Goal: Task Accomplishment & Management: Manage account settings

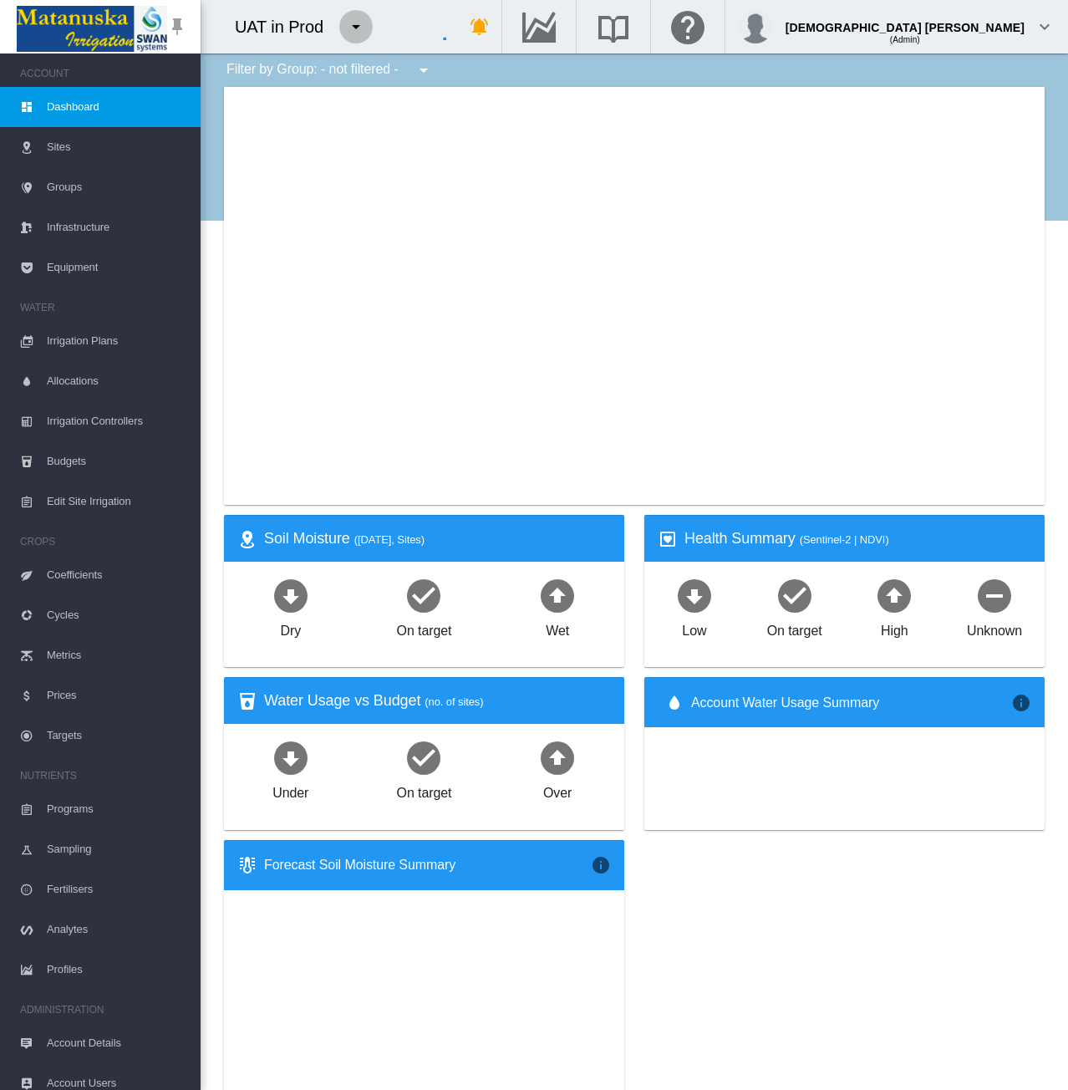
click at [363, 31] on md-icon "icon-menu-down" at bounding box center [356, 27] width 20 height 20
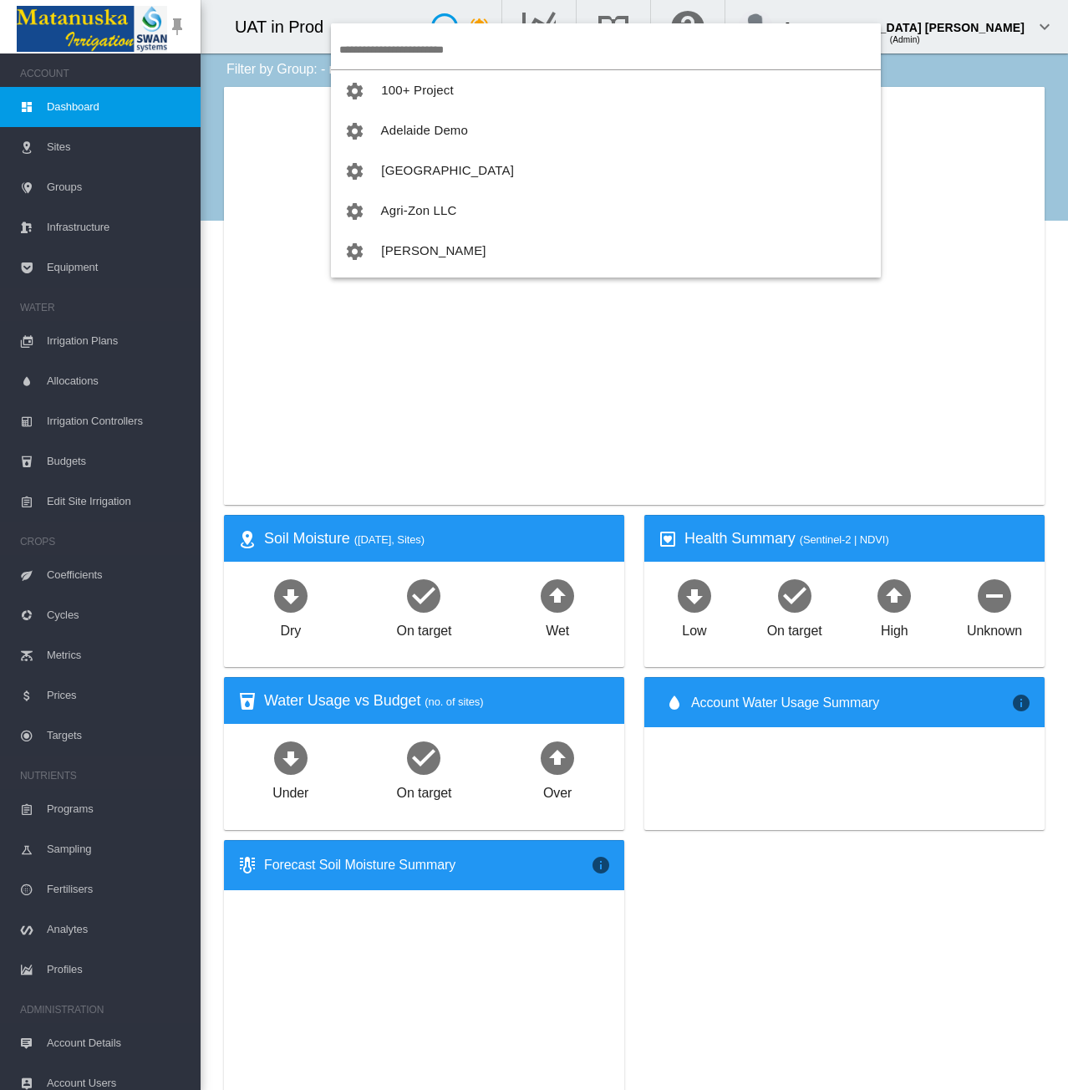
click at [388, 49] on input "search" at bounding box center [610, 49] width 542 height 39
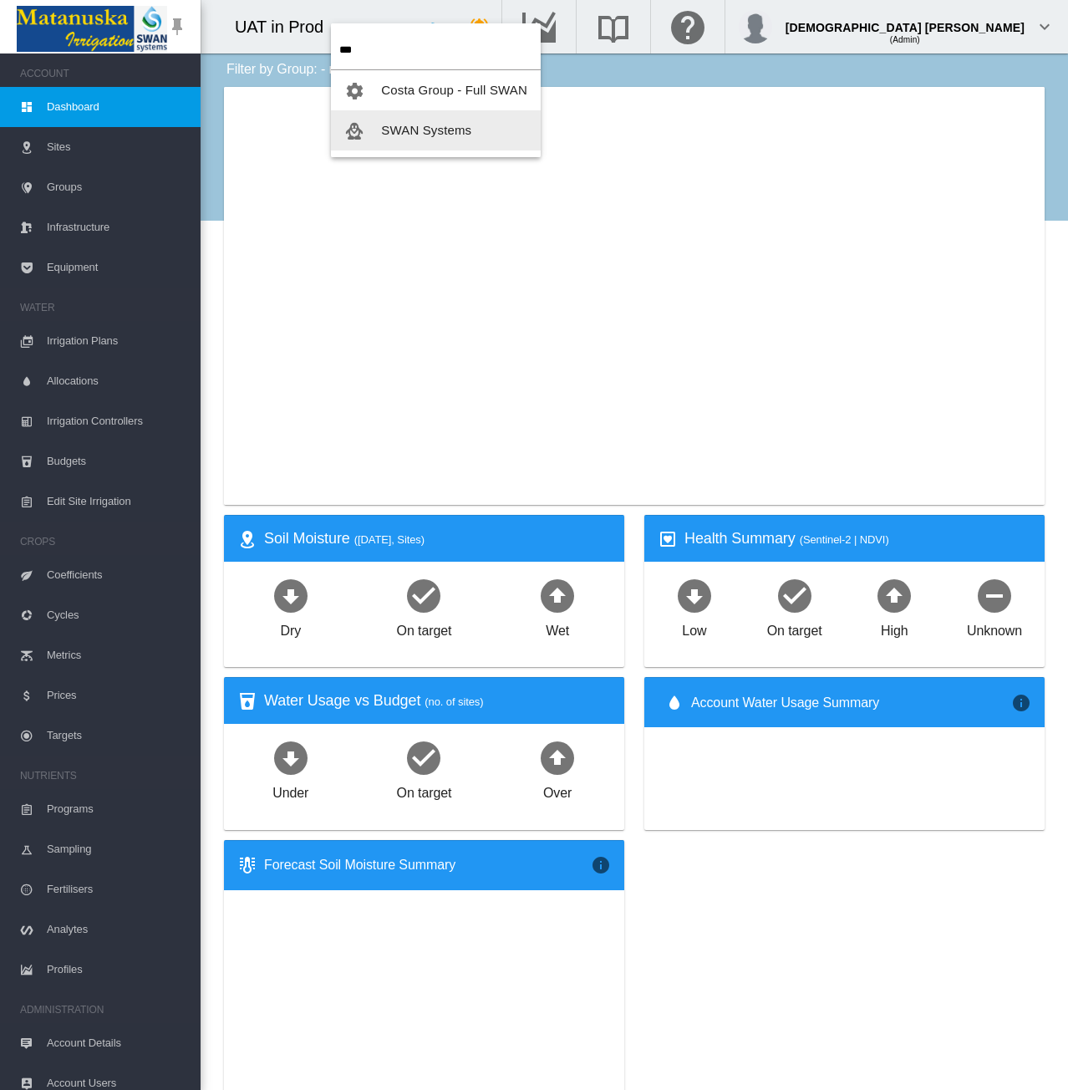
type input "***"
click at [410, 126] on span "SWAN Systems" at bounding box center [426, 130] width 90 height 14
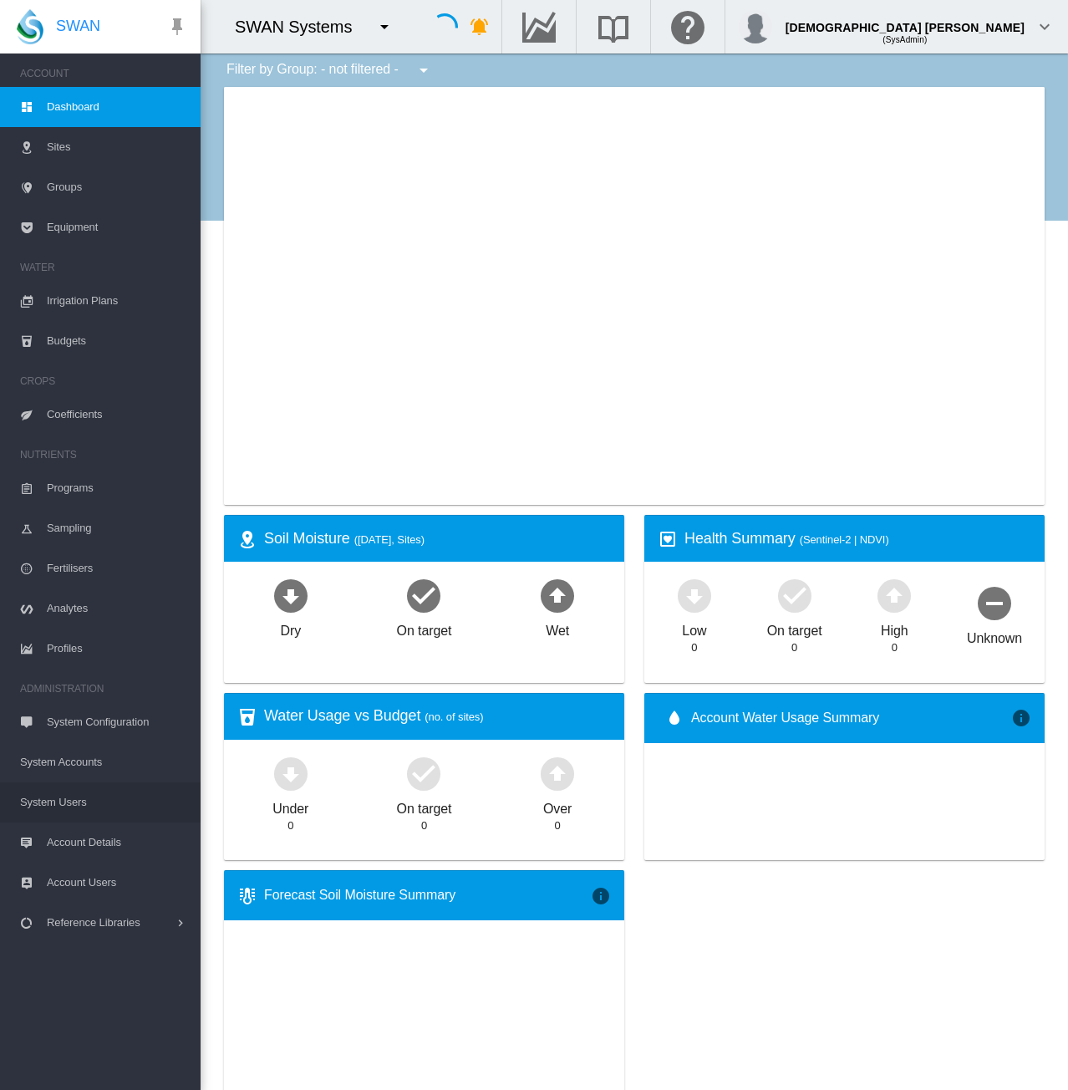
click at [95, 800] on span "System Users" at bounding box center [103, 802] width 167 height 40
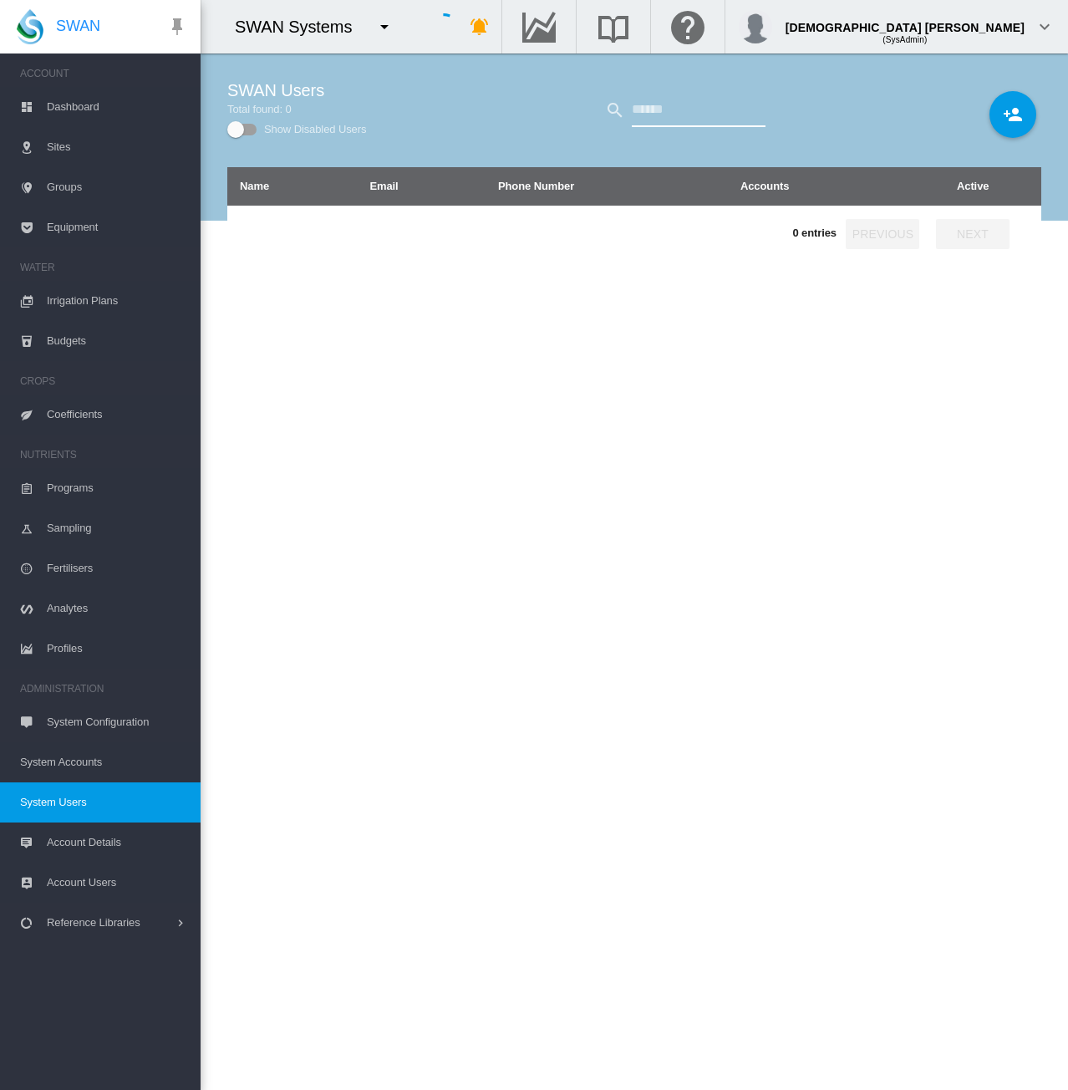
click at [664, 111] on input "text" at bounding box center [699, 110] width 134 height 33
type input "****"
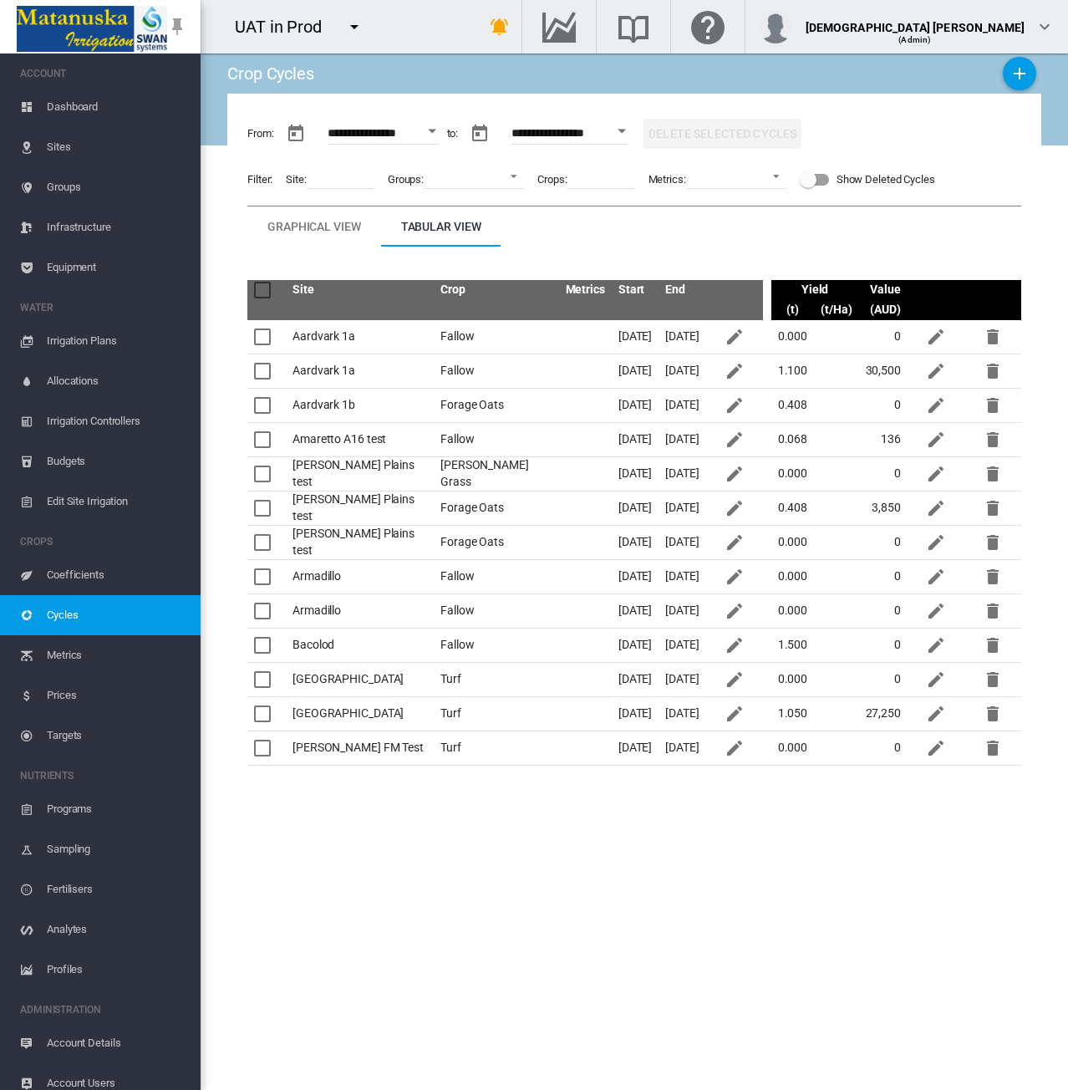
click at [349, 23] on md-icon "icon-menu-down" at bounding box center [354, 27] width 20 height 20
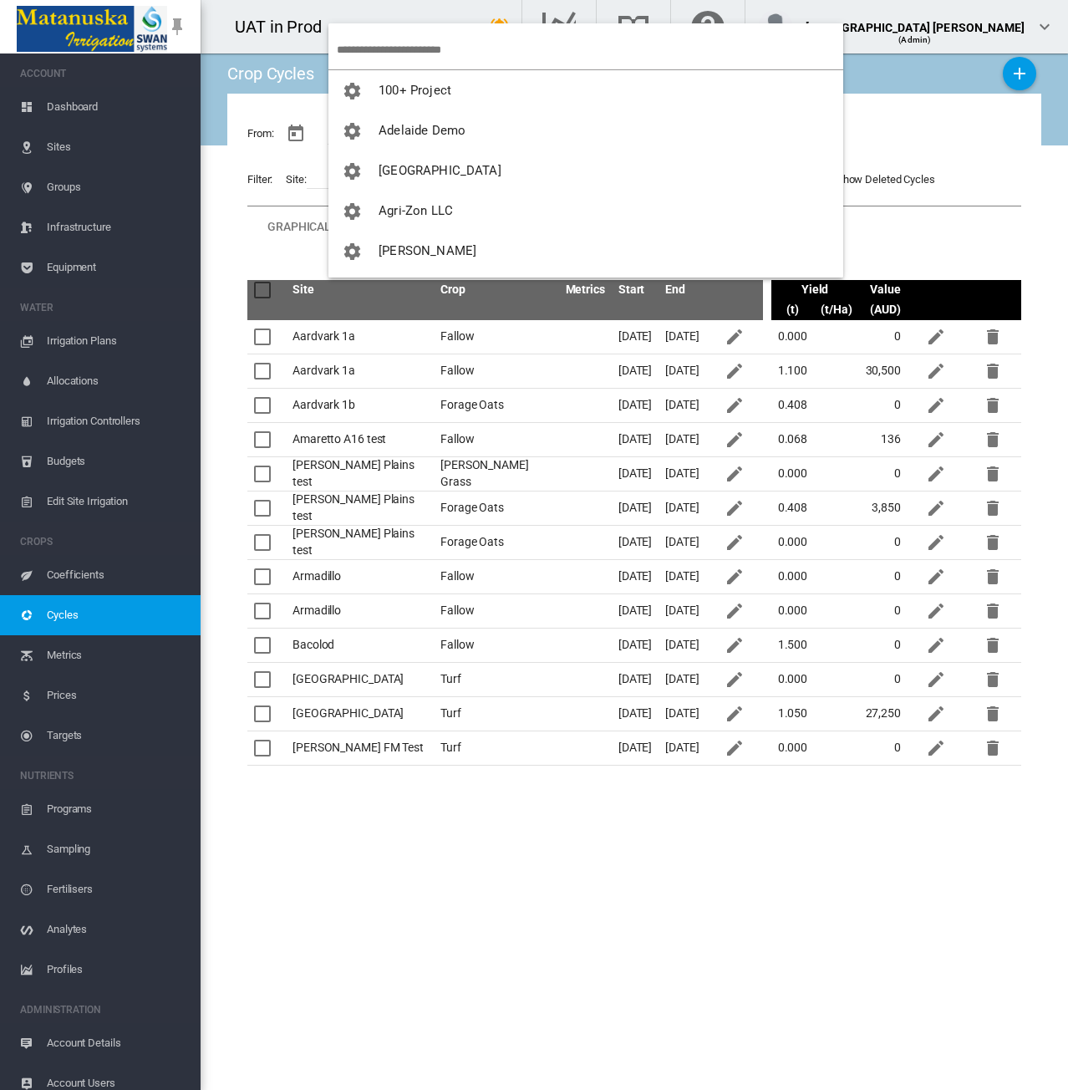
click at [388, 45] on input "search" at bounding box center [590, 49] width 507 height 39
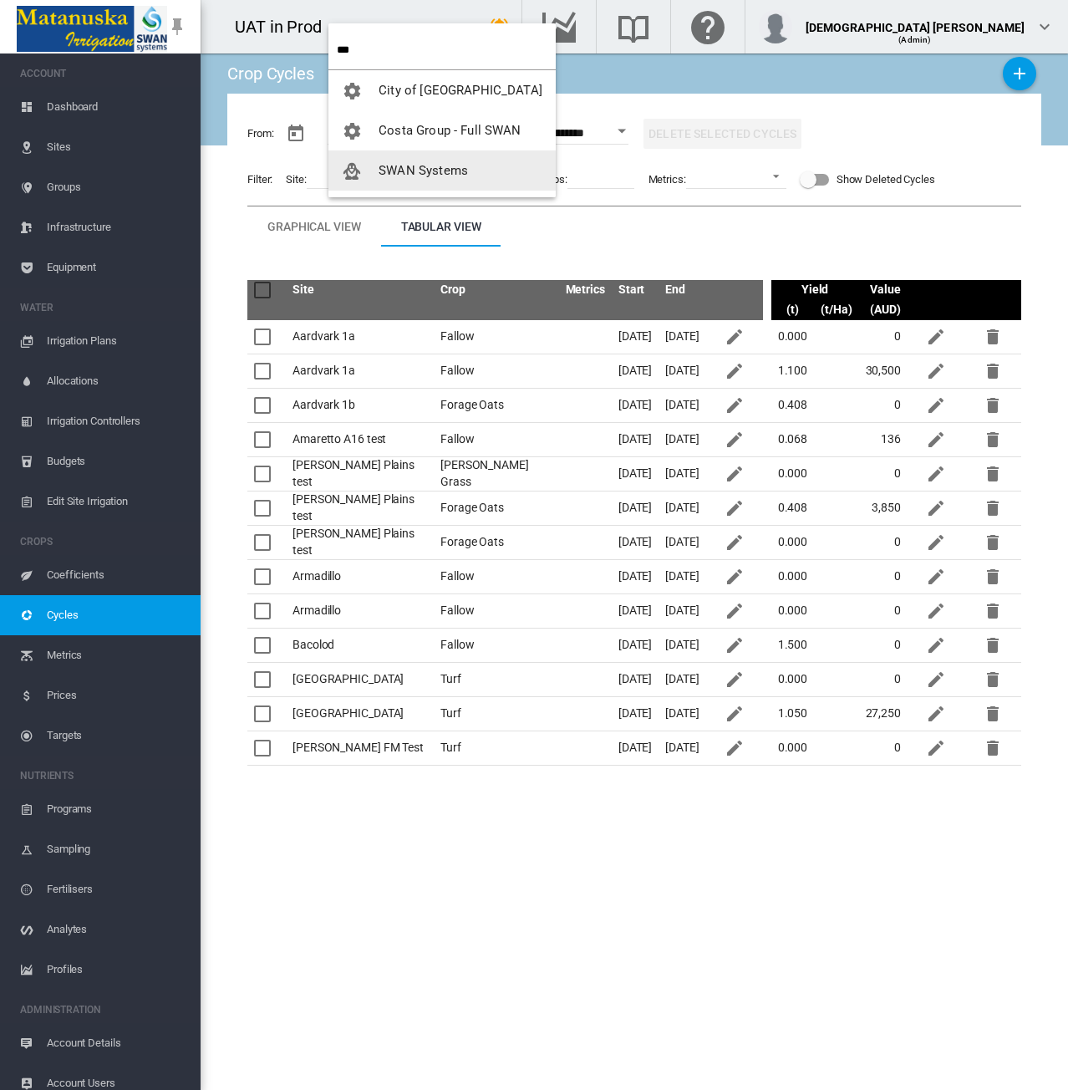
type input "***"
click at [417, 176] on span "SWAN Systems" at bounding box center [423, 170] width 89 height 15
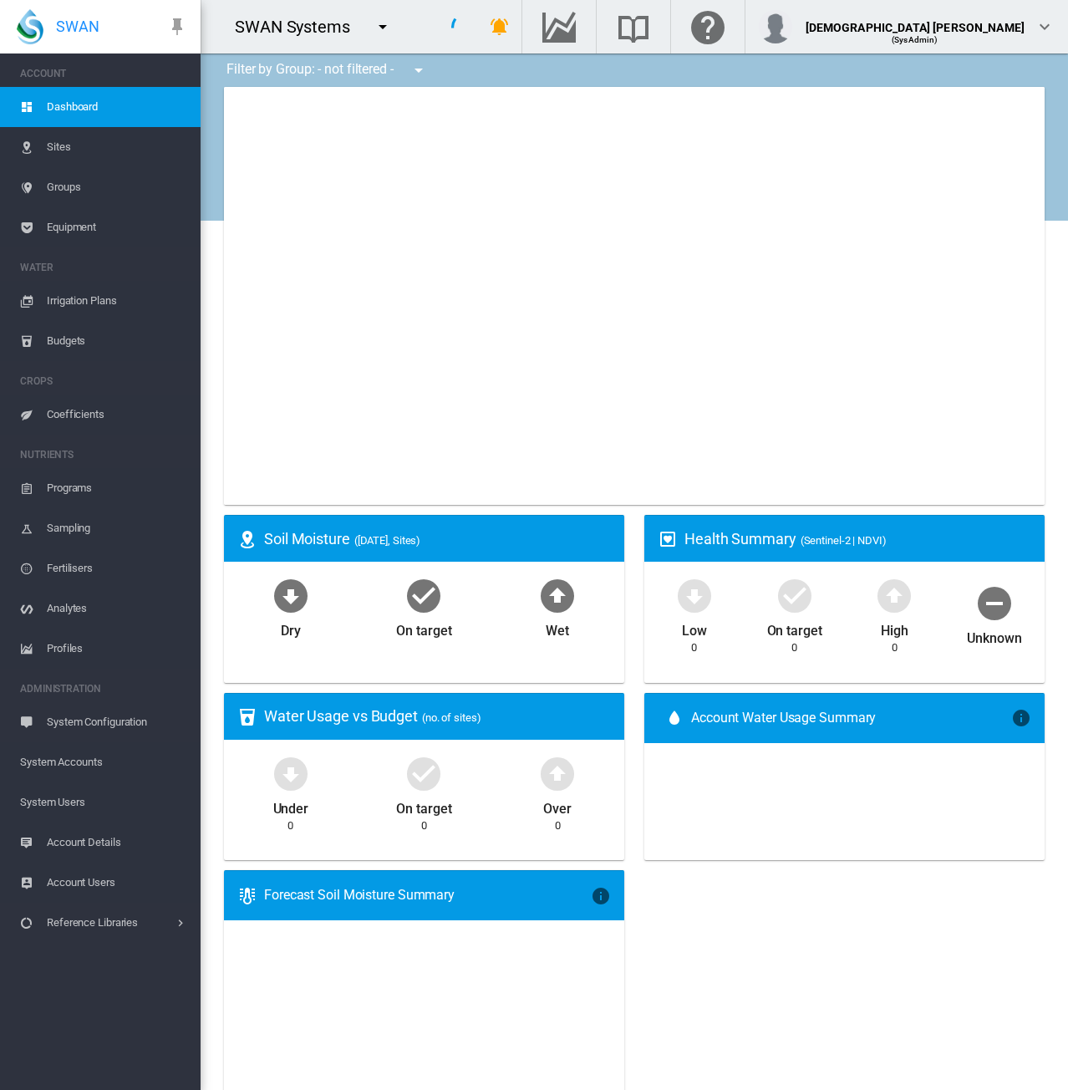
click at [79, 802] on span "System Users" at bounding box center [103, 802] width 167 height 40
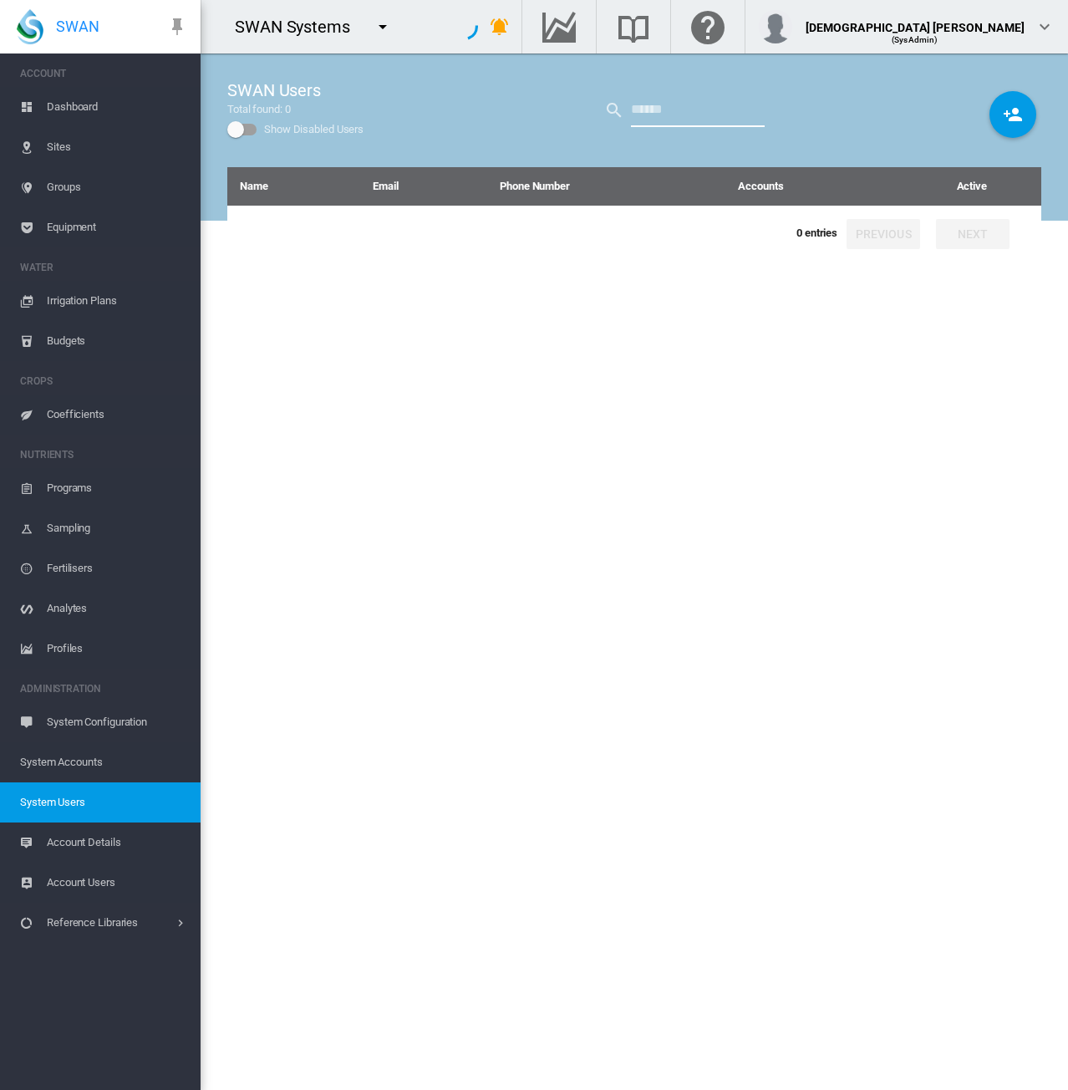
click at [655, 114] on input "text" at bounding box center [698, 110] width 134 height 33
type input "****"
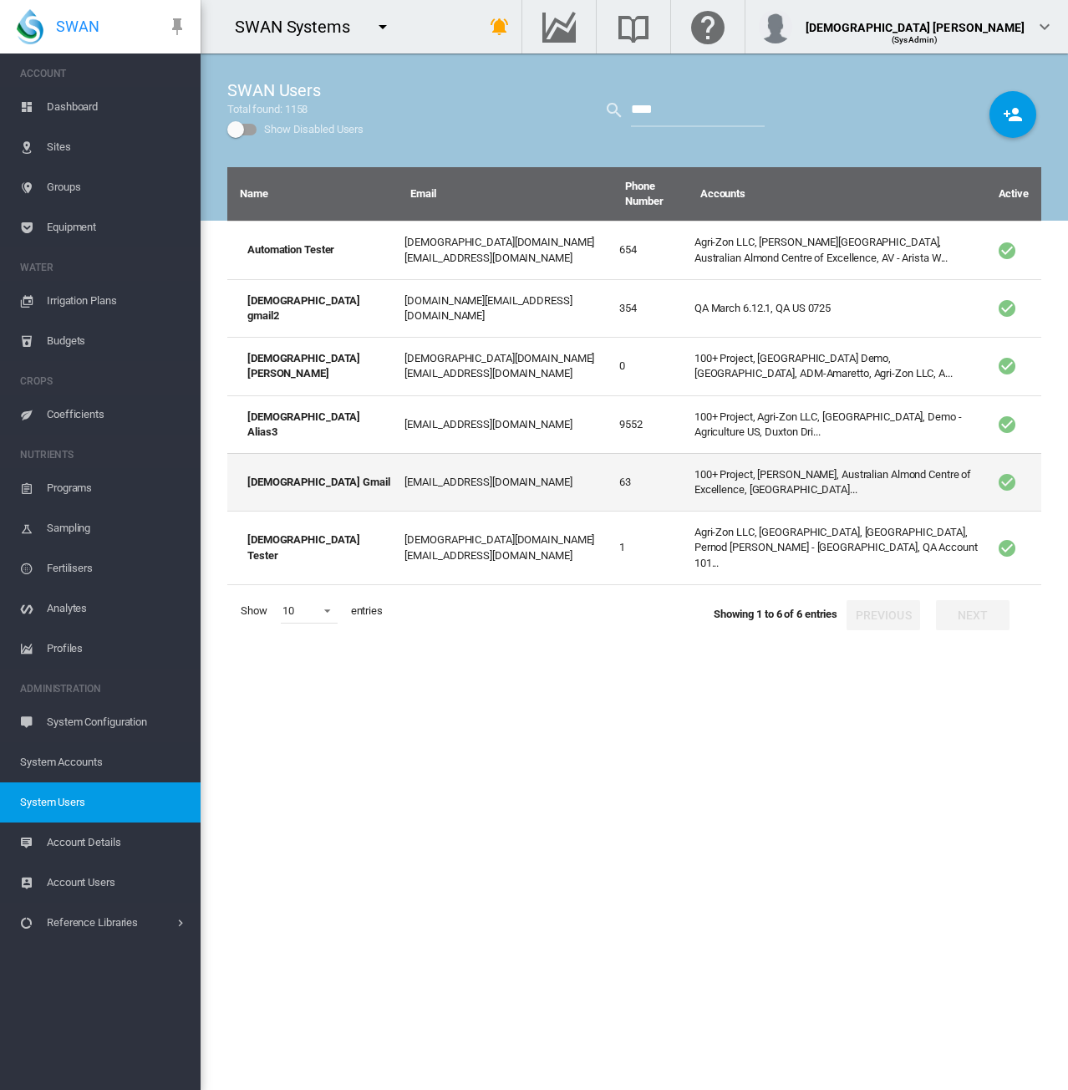
click at [776, 468] on td "100+ Project, [PERSON_NAME], Australian Almond Centre of Excellence, [GEOGRAPHI…" at bounding box center [837, 482] width 298 height 58
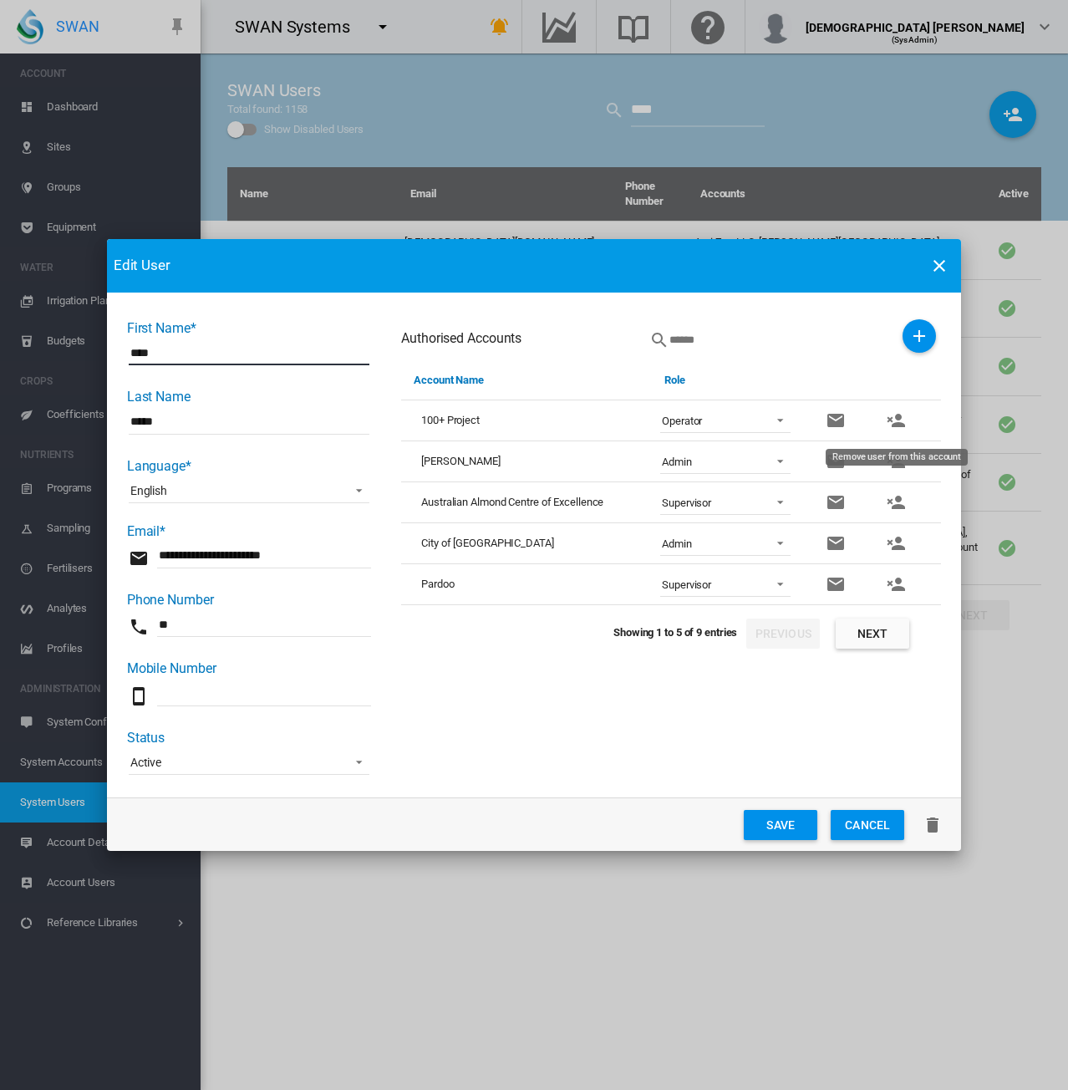
click at [902, 430] on md-icon "icon-account-remove" at bounding box center [896, 420] width 20 height 20
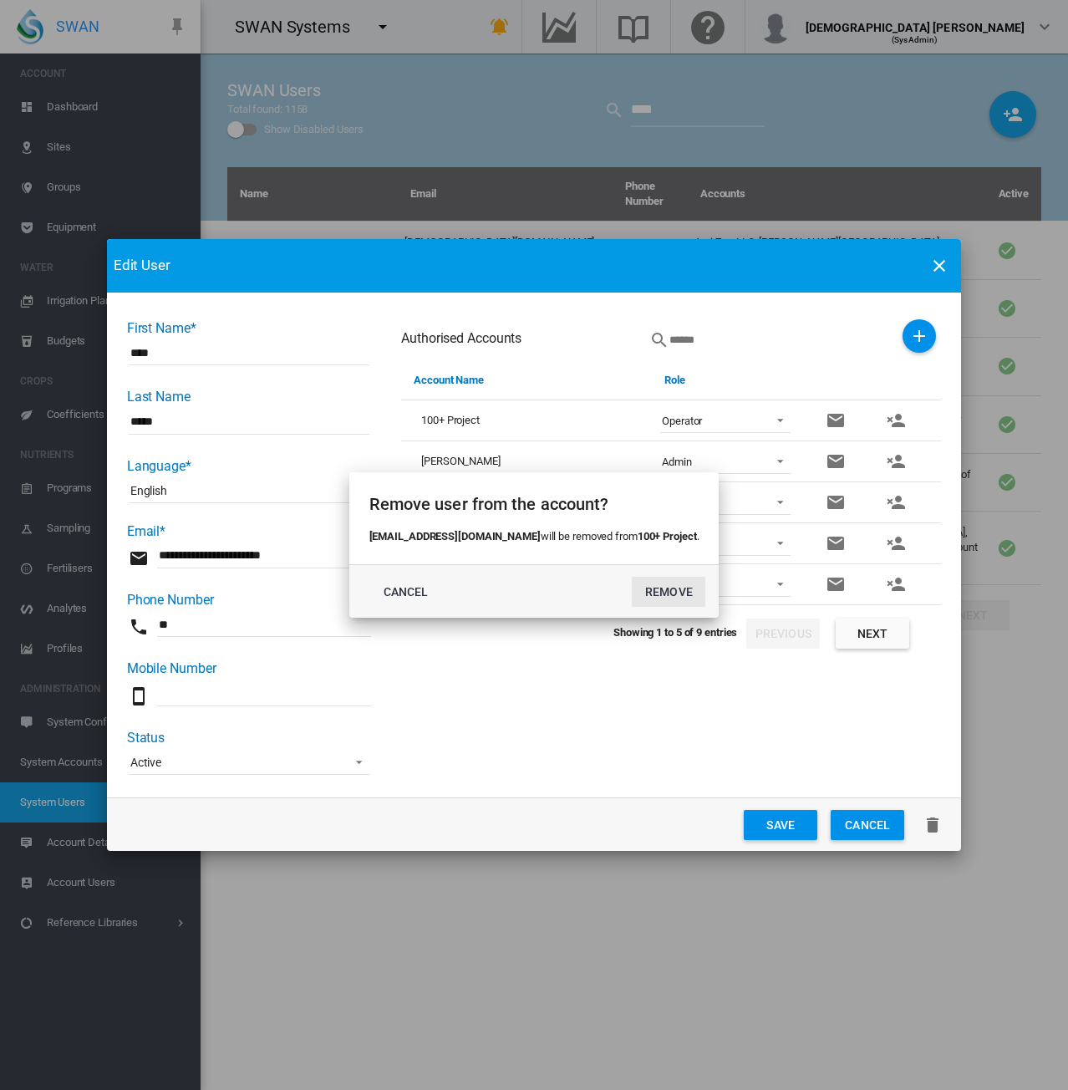
click at [660, 588] on button "REMOVE" at bounding box center [669, 592] width 74 height 30
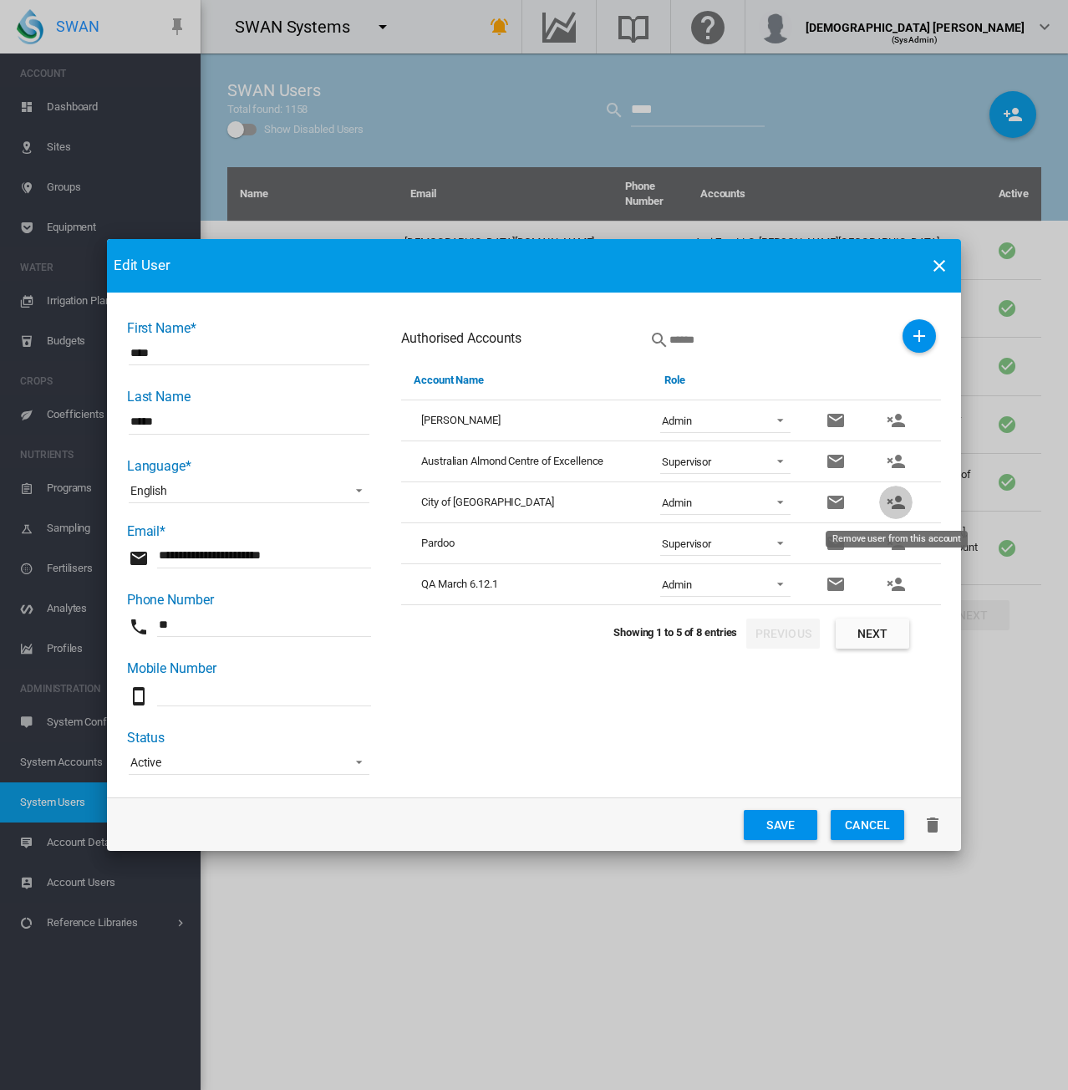
click at [893, 506] on md-icon "icon-account-remove" at bounding box center [896, 502] width 20 height 20
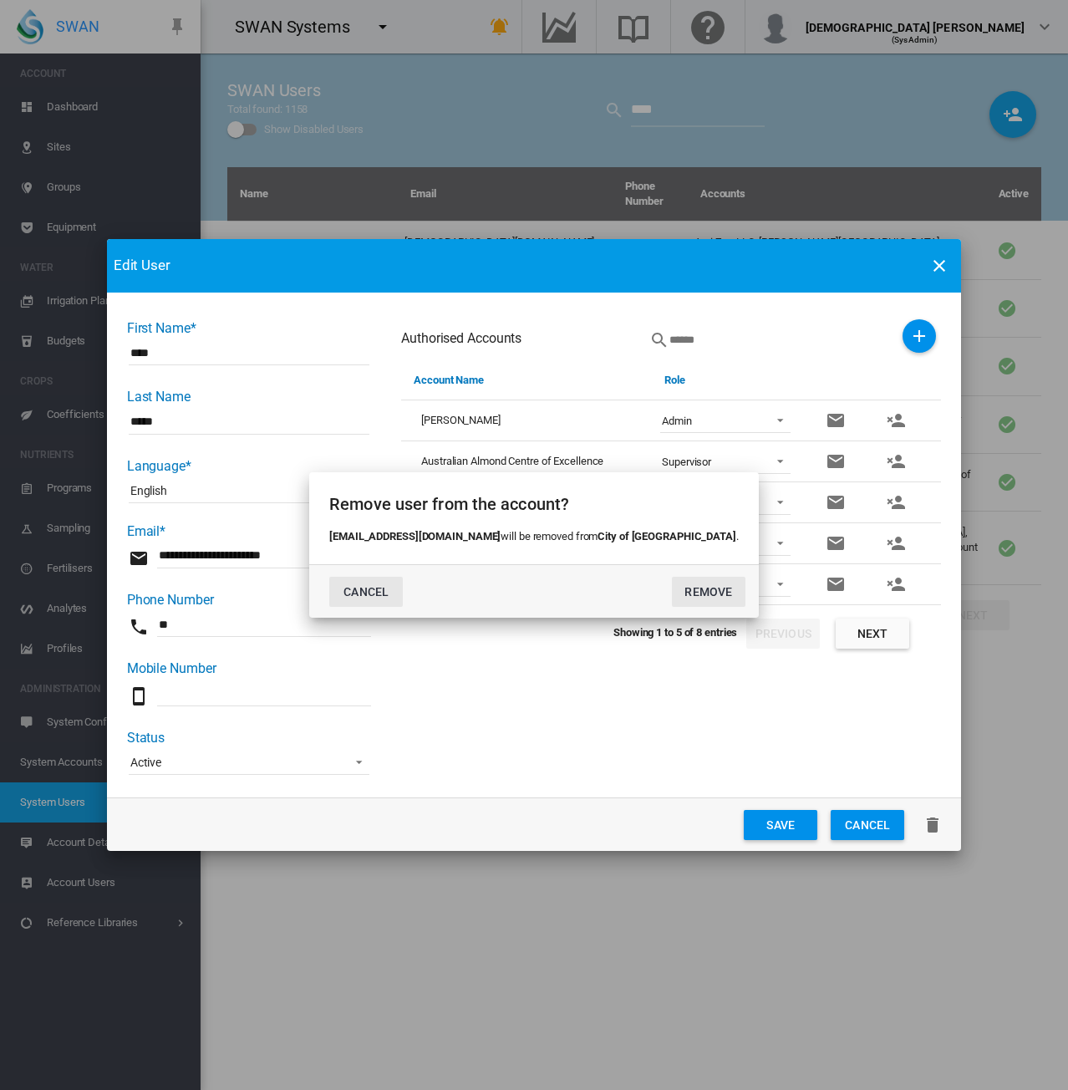
click at [403, 593] on button "CANCEL" at bounding box center [366, 592] width 74 height 30
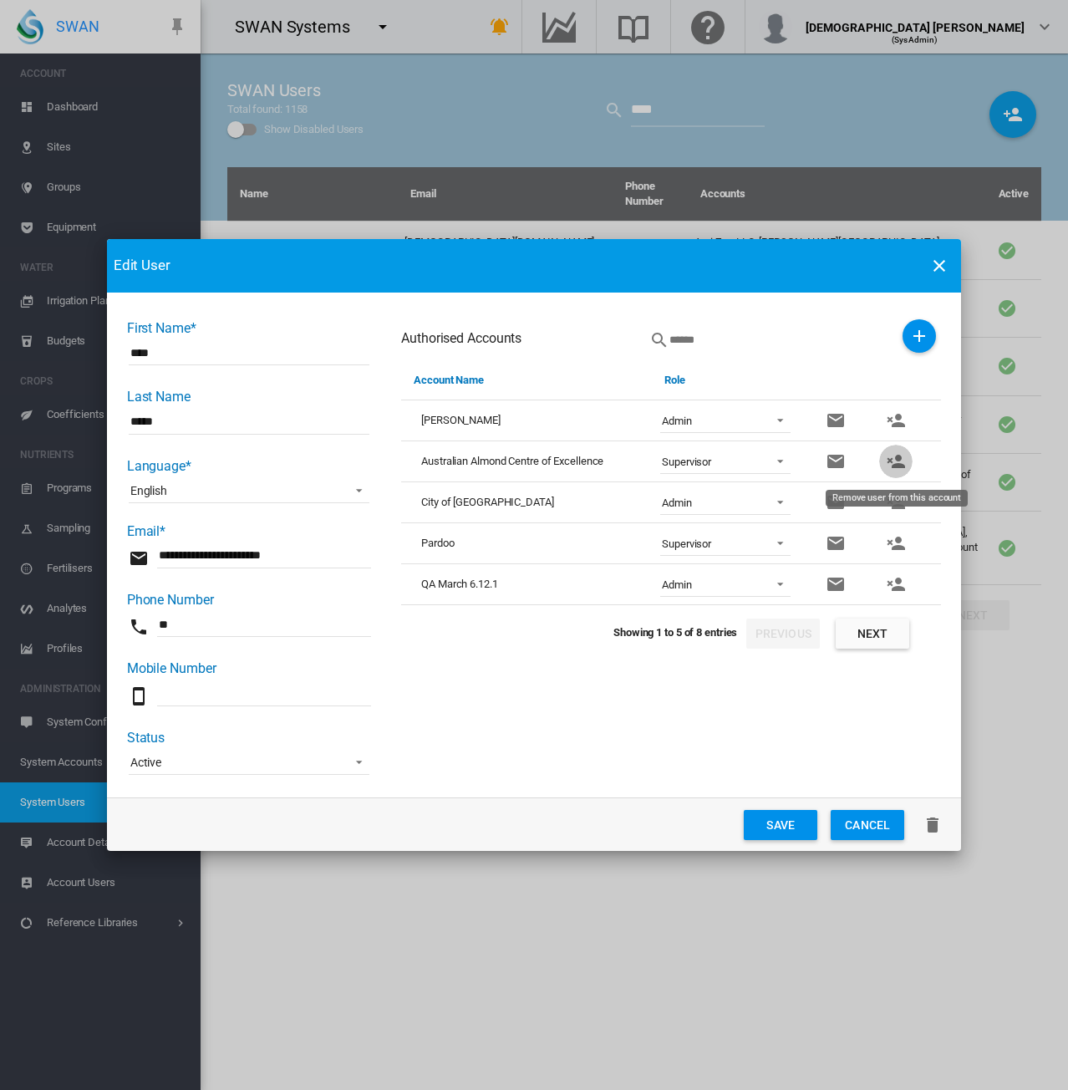
click at [891, 461] on md-icon "icon-account-remove" at bounding box center [896, 461] width 20 height 20
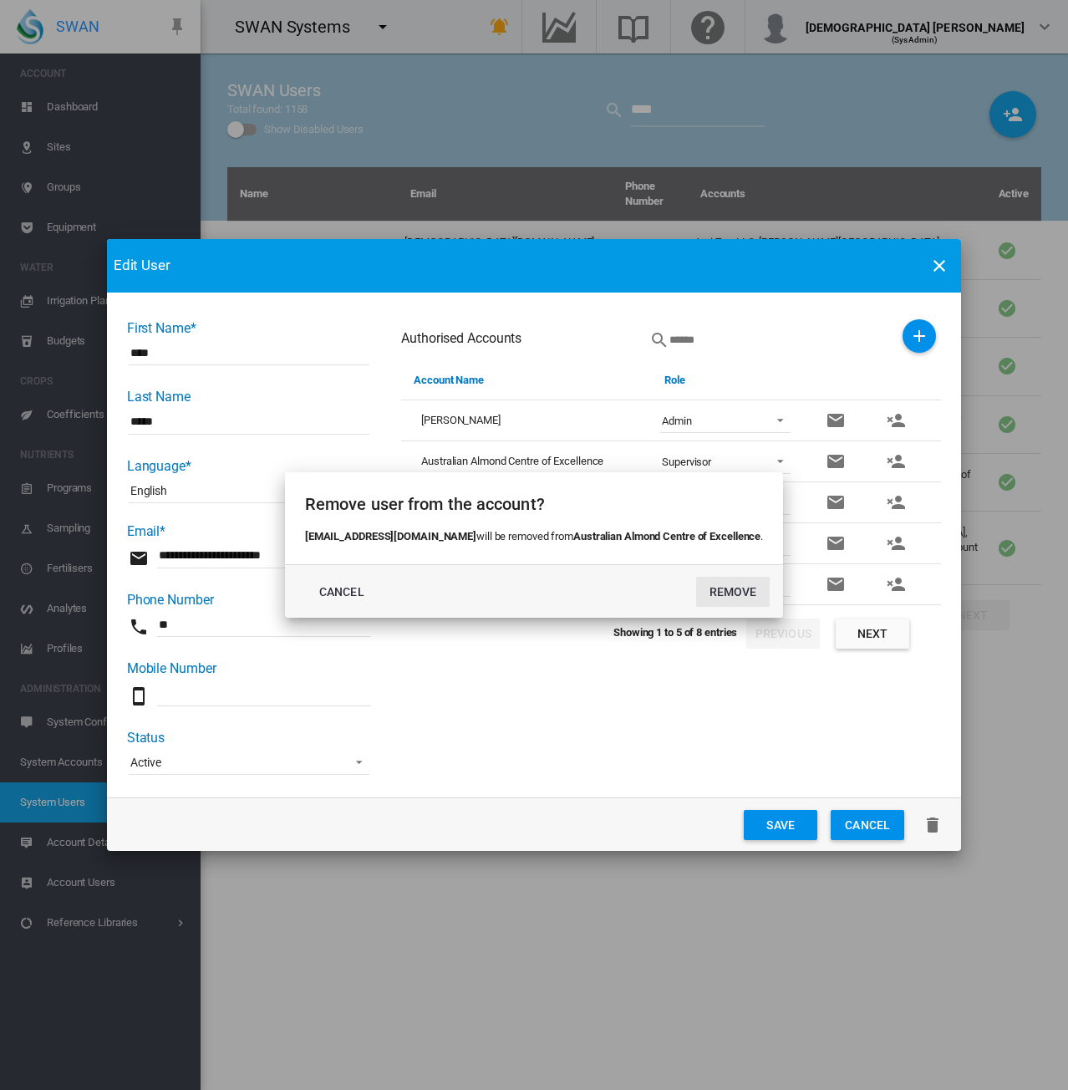
click at [705, 589] on button "REMOVE" at bounding box center [733, 592] width 74 height 30
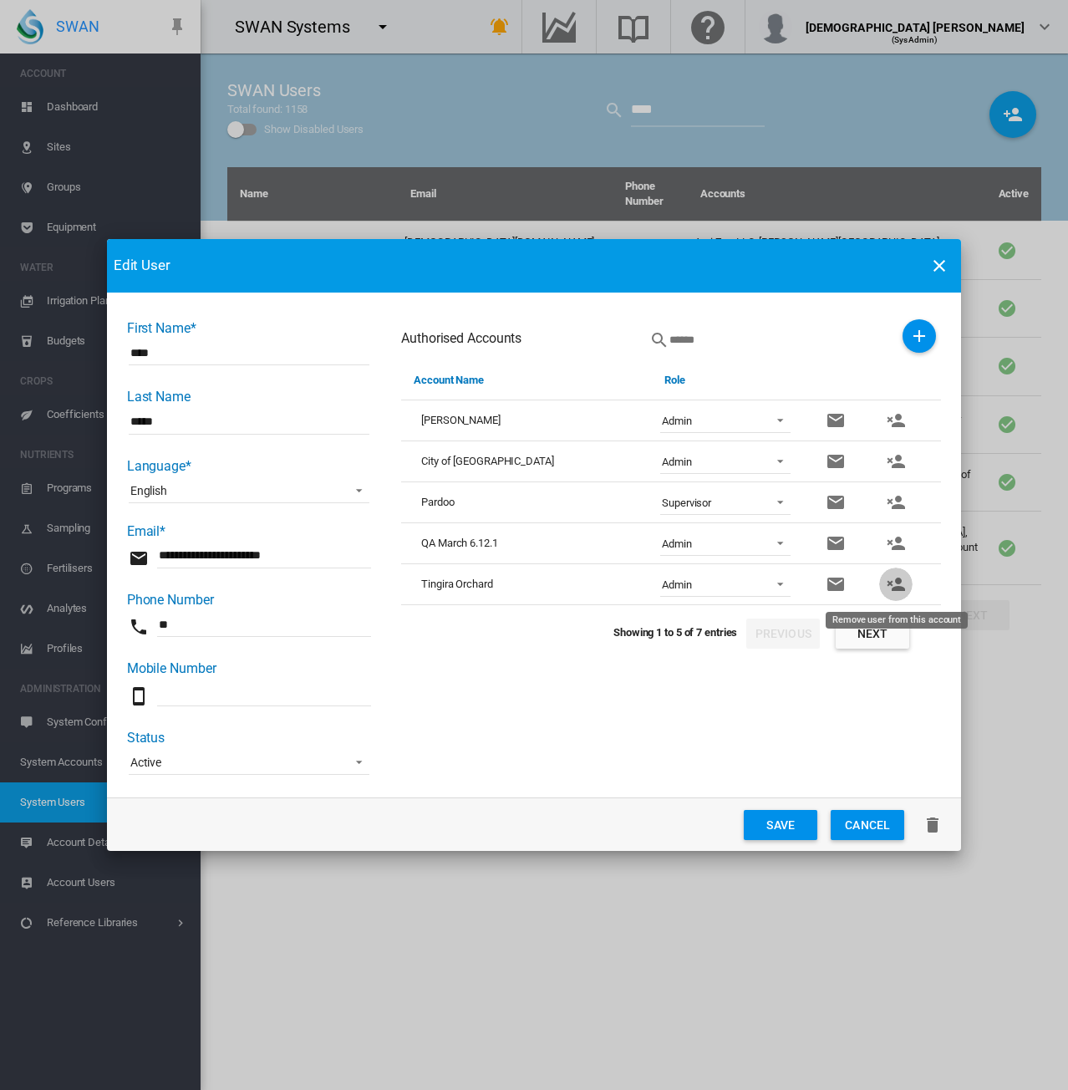
click at [893, 576] on md-icon "icon-account-remove" at bounding box center [896, 584] width 20 height 20
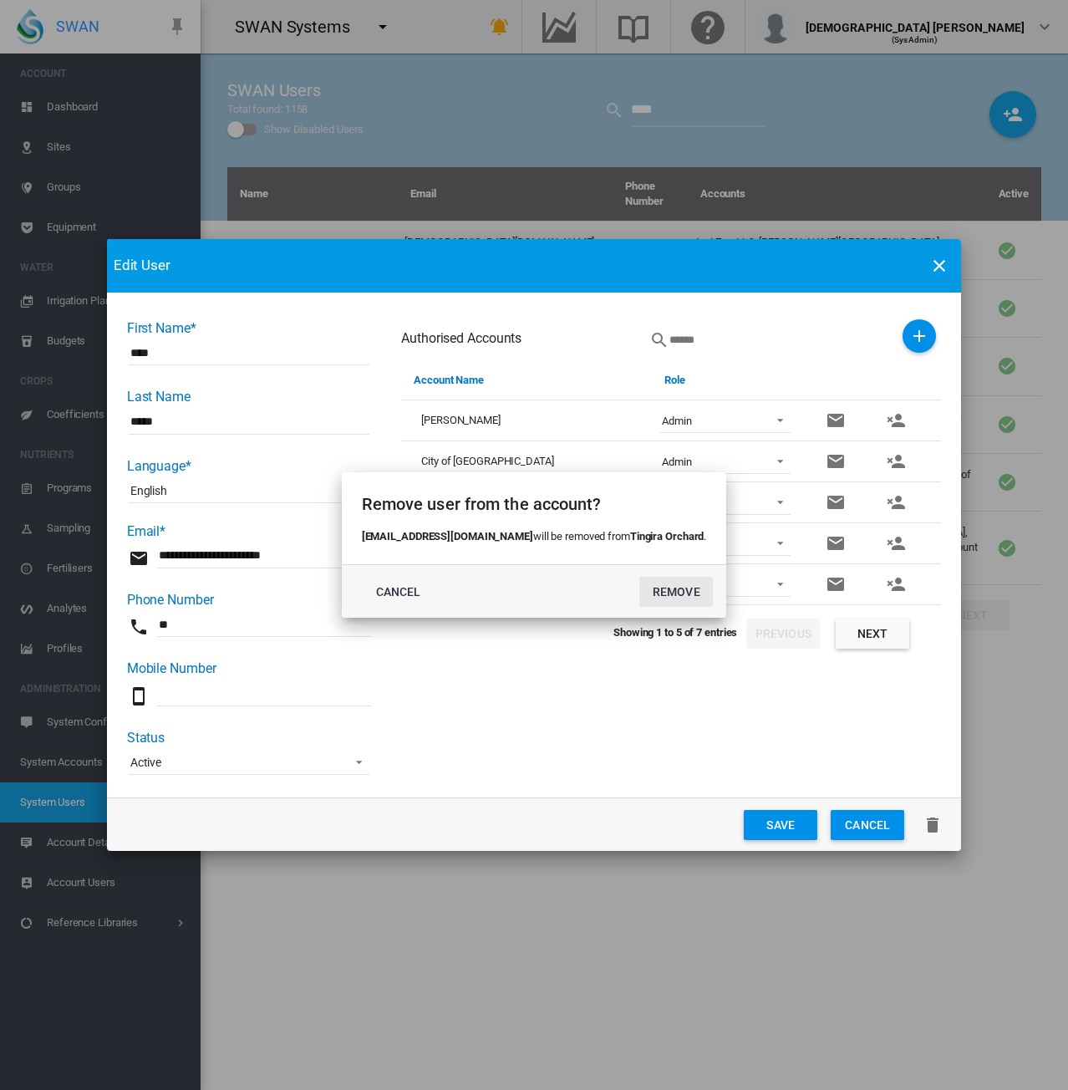
click at [649, 592] on button "REMOVE" at bounding box center [676, 592] width 74 height 30
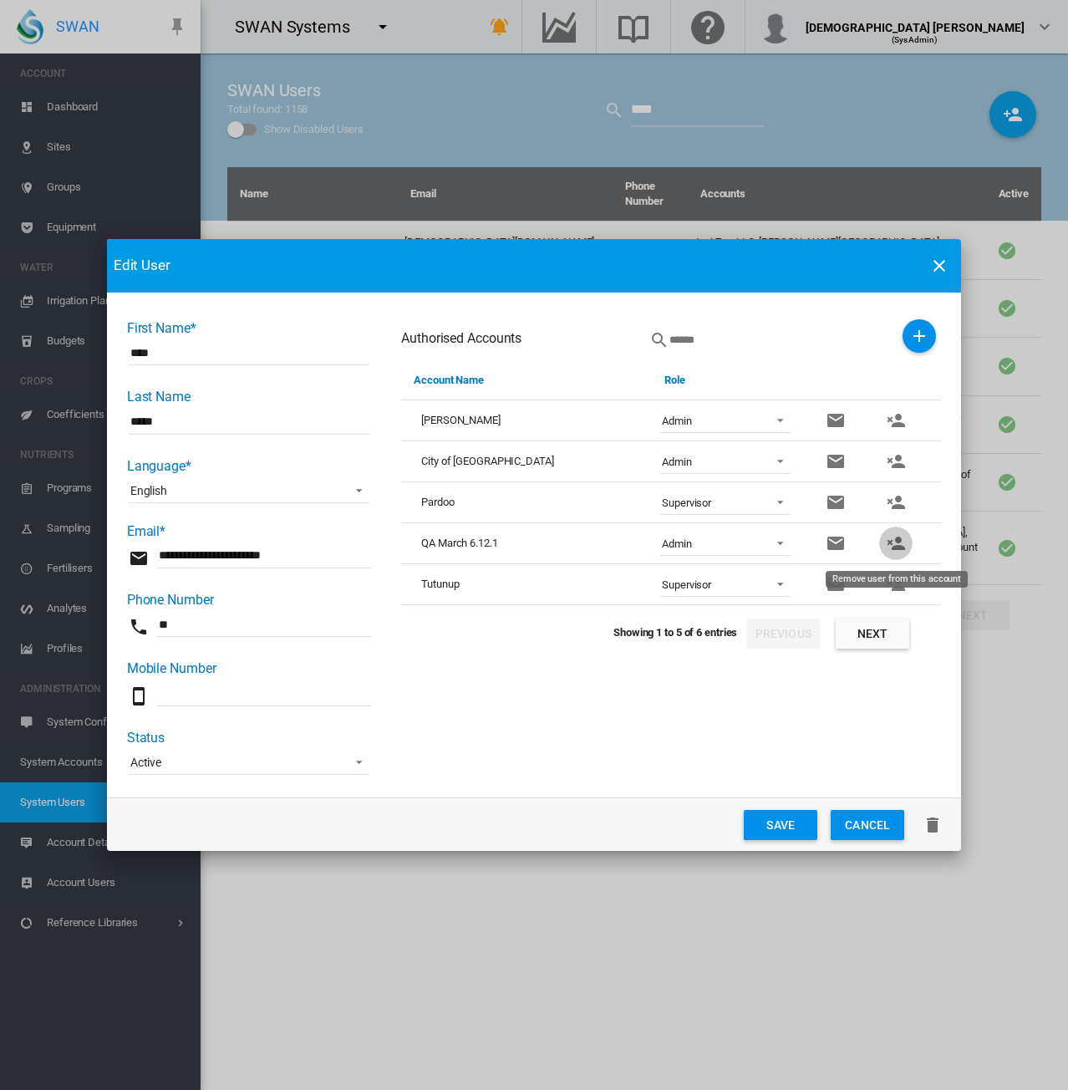
click at [897, 541] on md-icon "icon-account-remove" at bounding box center [896, 543] width 20 height 20
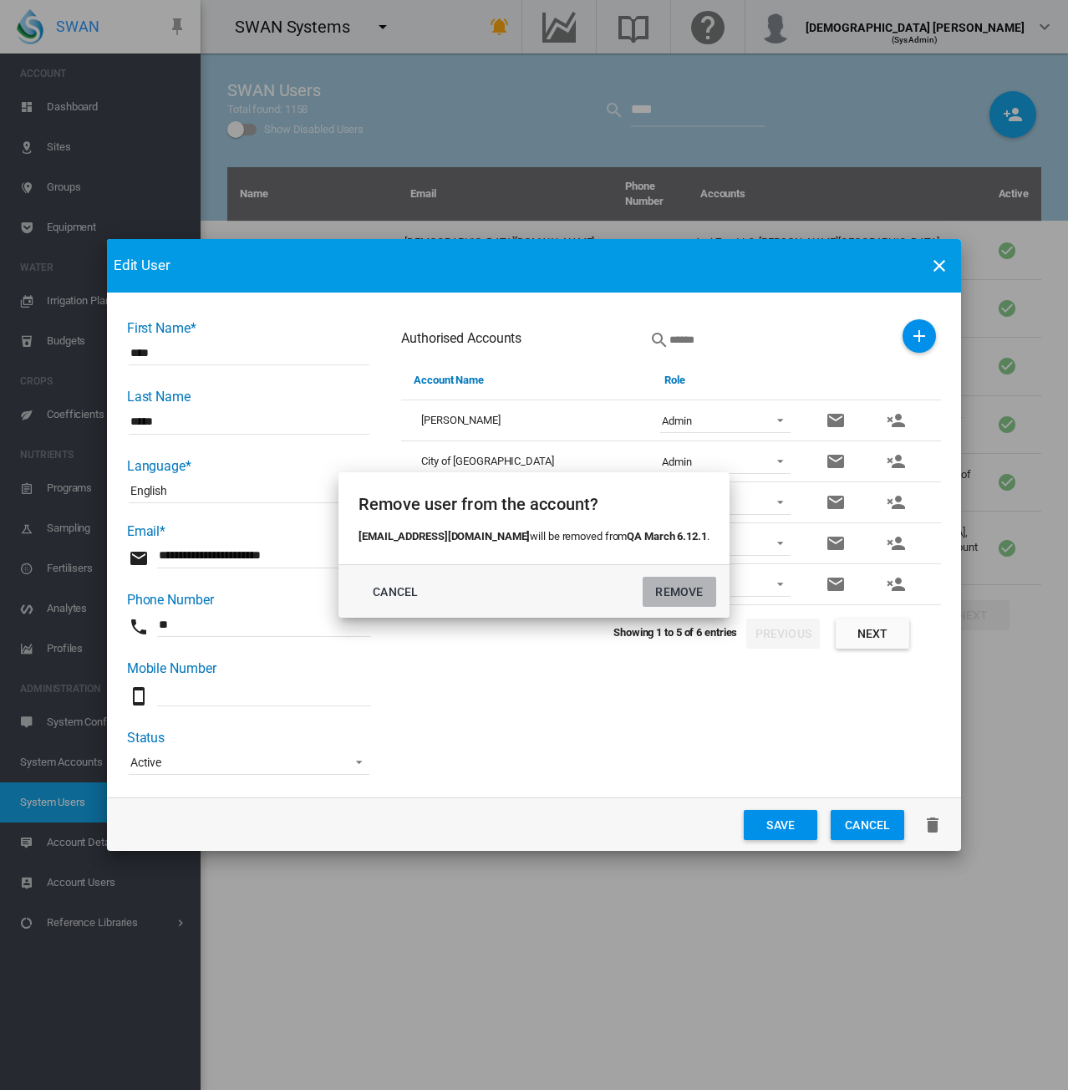
click at [667, 589] on button "REMOVE" at bounding box center [680, 592] width 74 height 30
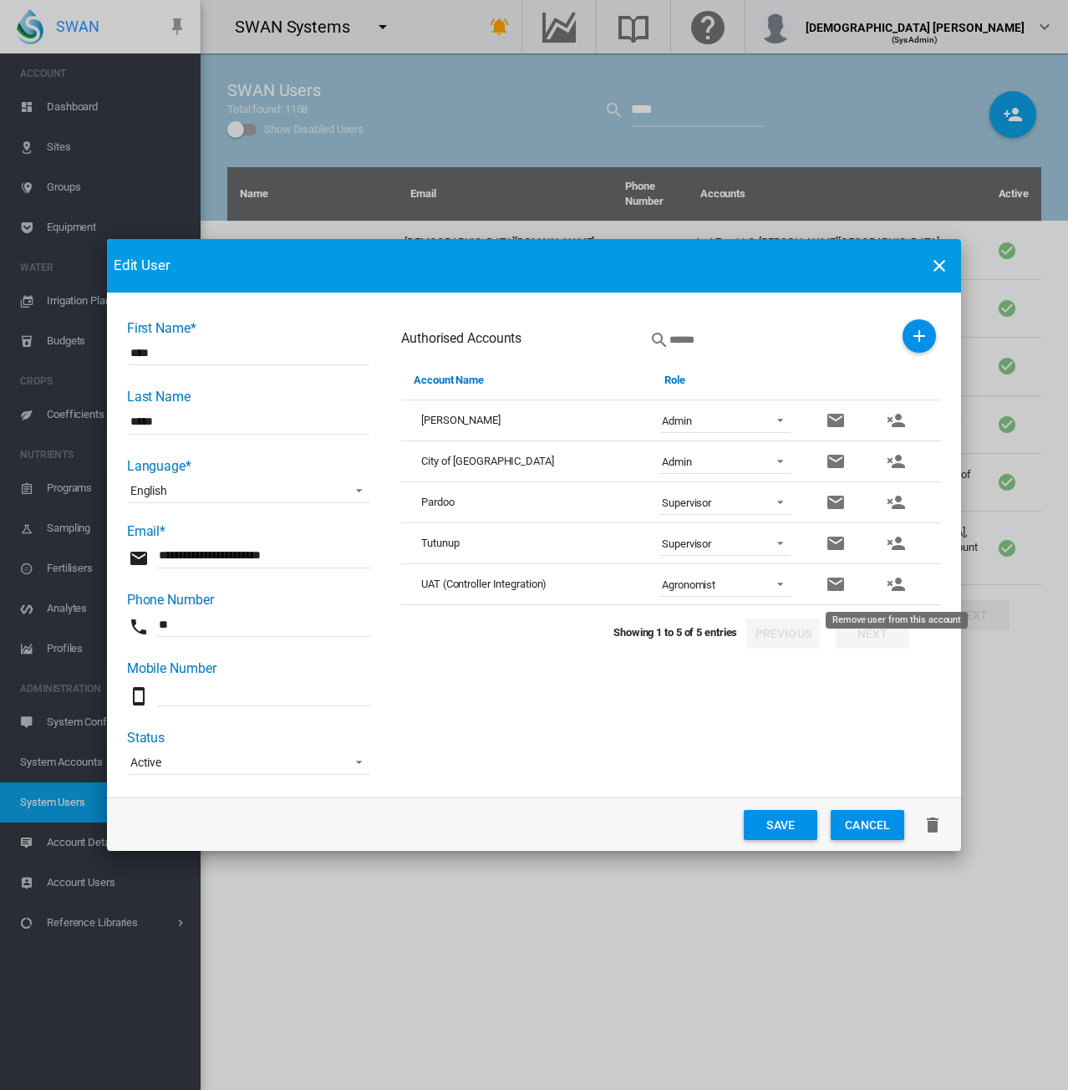
click at [889, 581] on md-icon "icon-account-remove" at bounding box center [896, 584] width 20 height 20
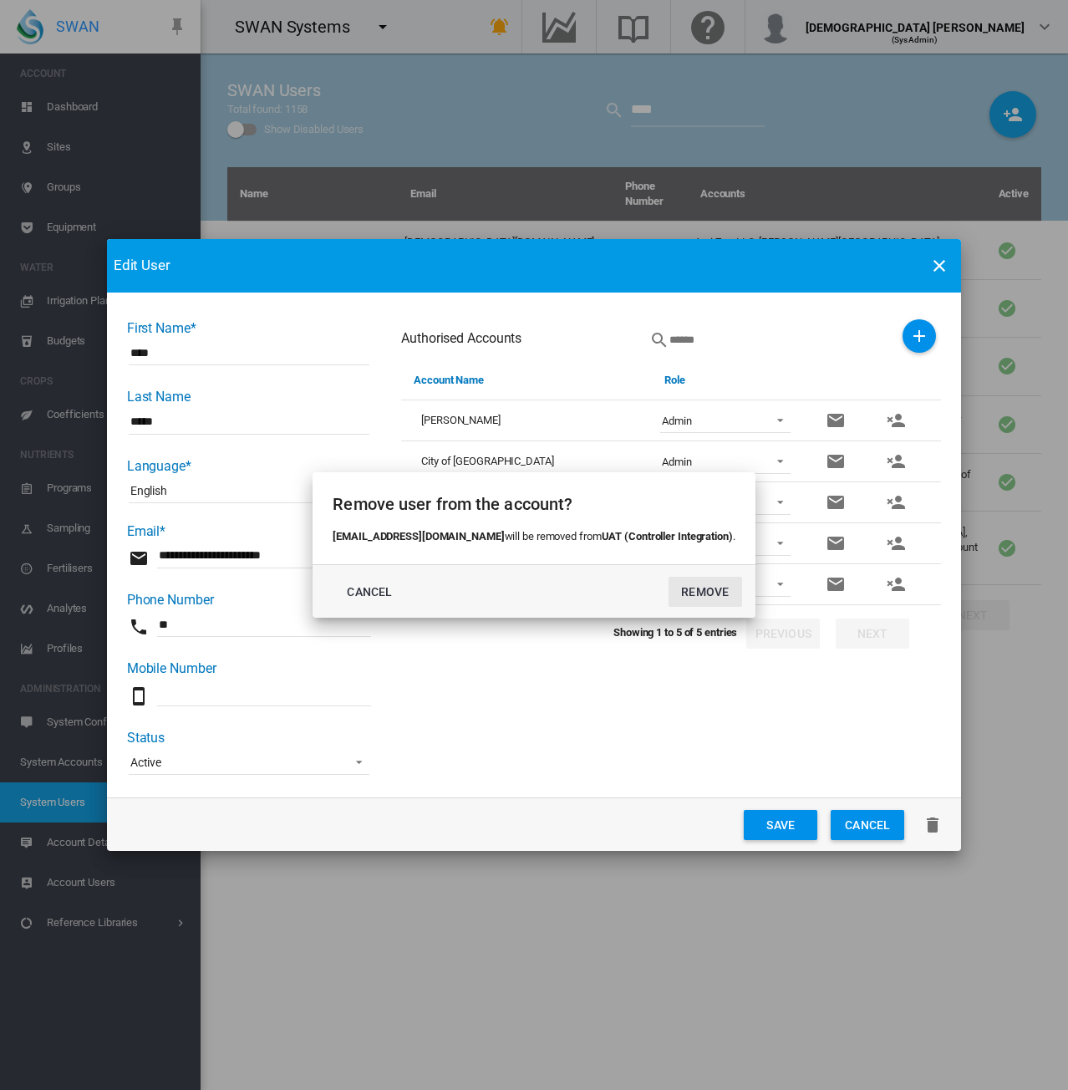
click at [682, 593] on button "REMOVE" at bounding box center [706, 592] width 74 height 30
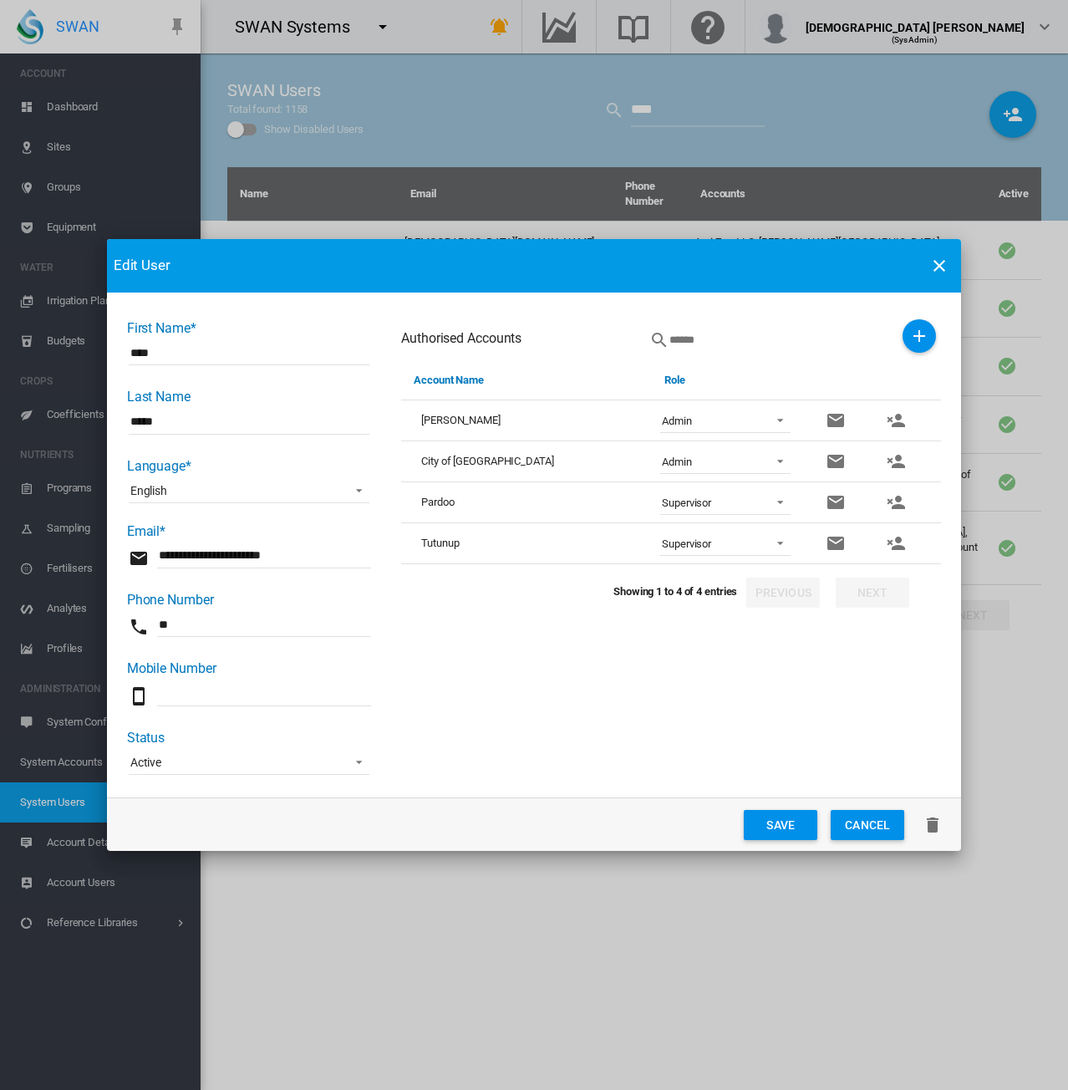
click at [795, 827] on button "Save" at bounding box center [781, 825] width 74 height 30
click at [761, 824] on button "Save" at bounding box center [781, 825] width 74 height 30
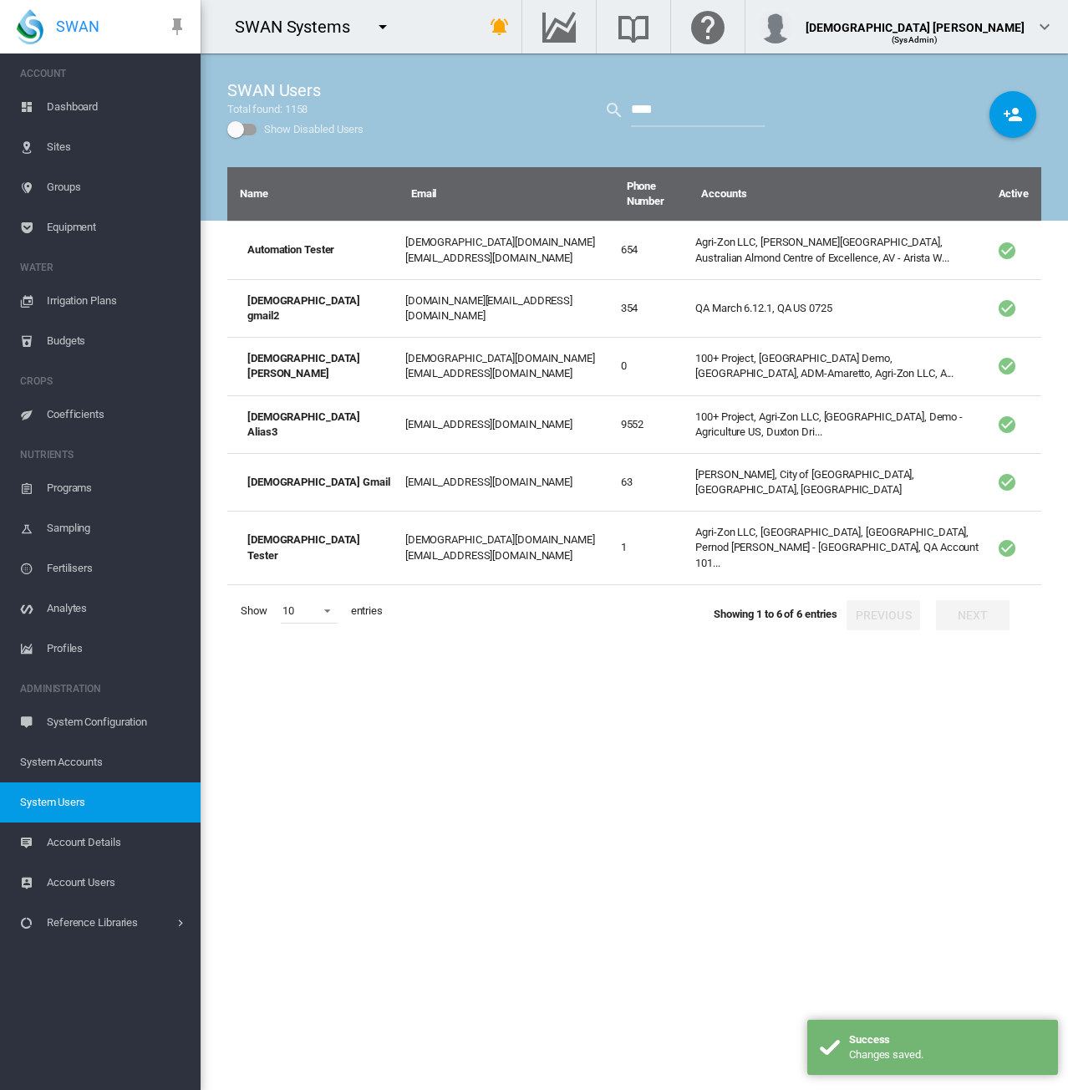
click at [63, 765] on span "System Accounts" at bounding box center [103, 762] width 167 height 40
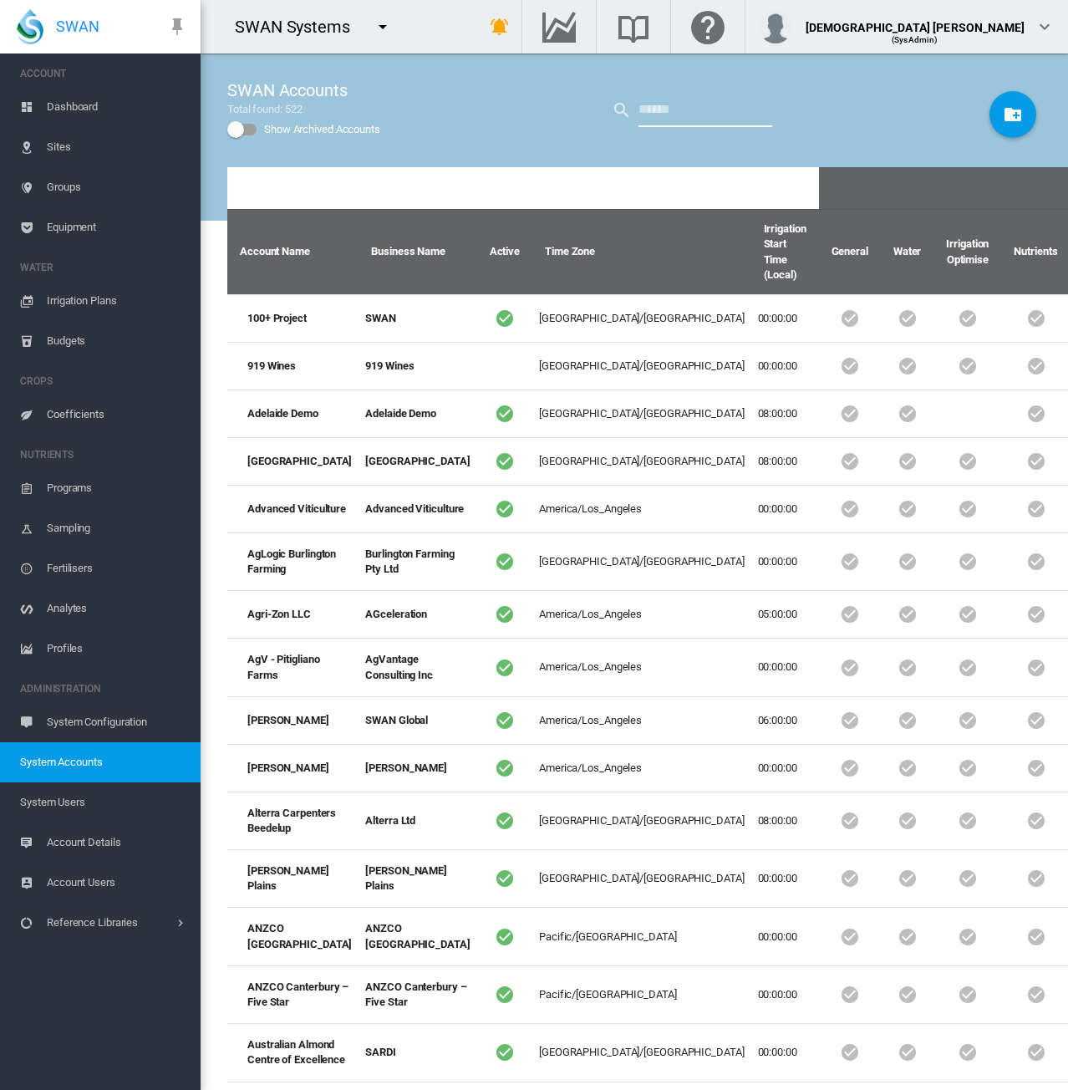
click at [664, 115] on input "text" at bounding box center [706, 110] width 134 height 33
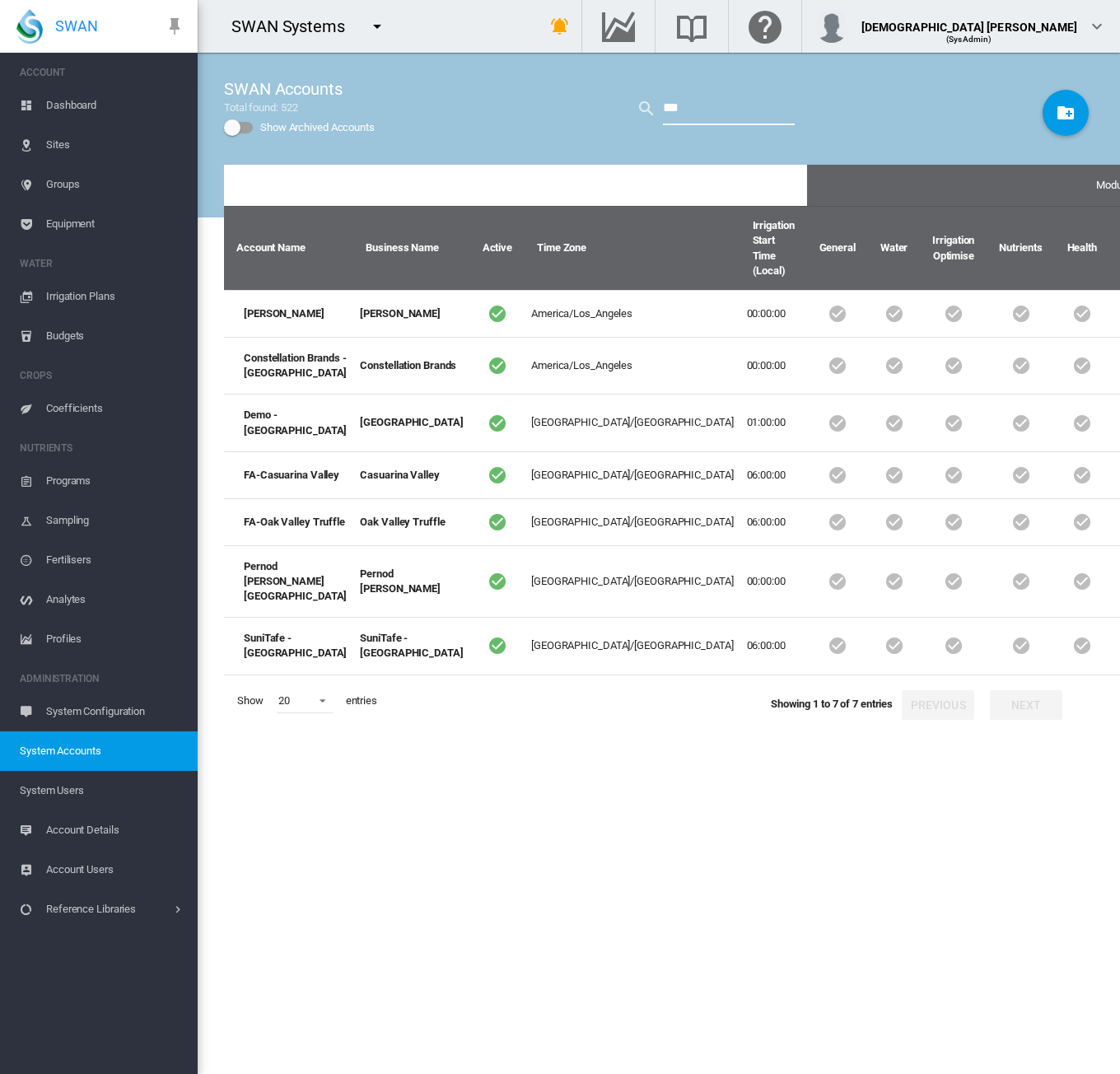
drag, startPoint x: 677, startPoint y: 108, endPoint x: 611, endPoint y: 114, distance: 66.3
click at [617, 114] on div "***" at bounding box center [705, 108] width 178 height 33
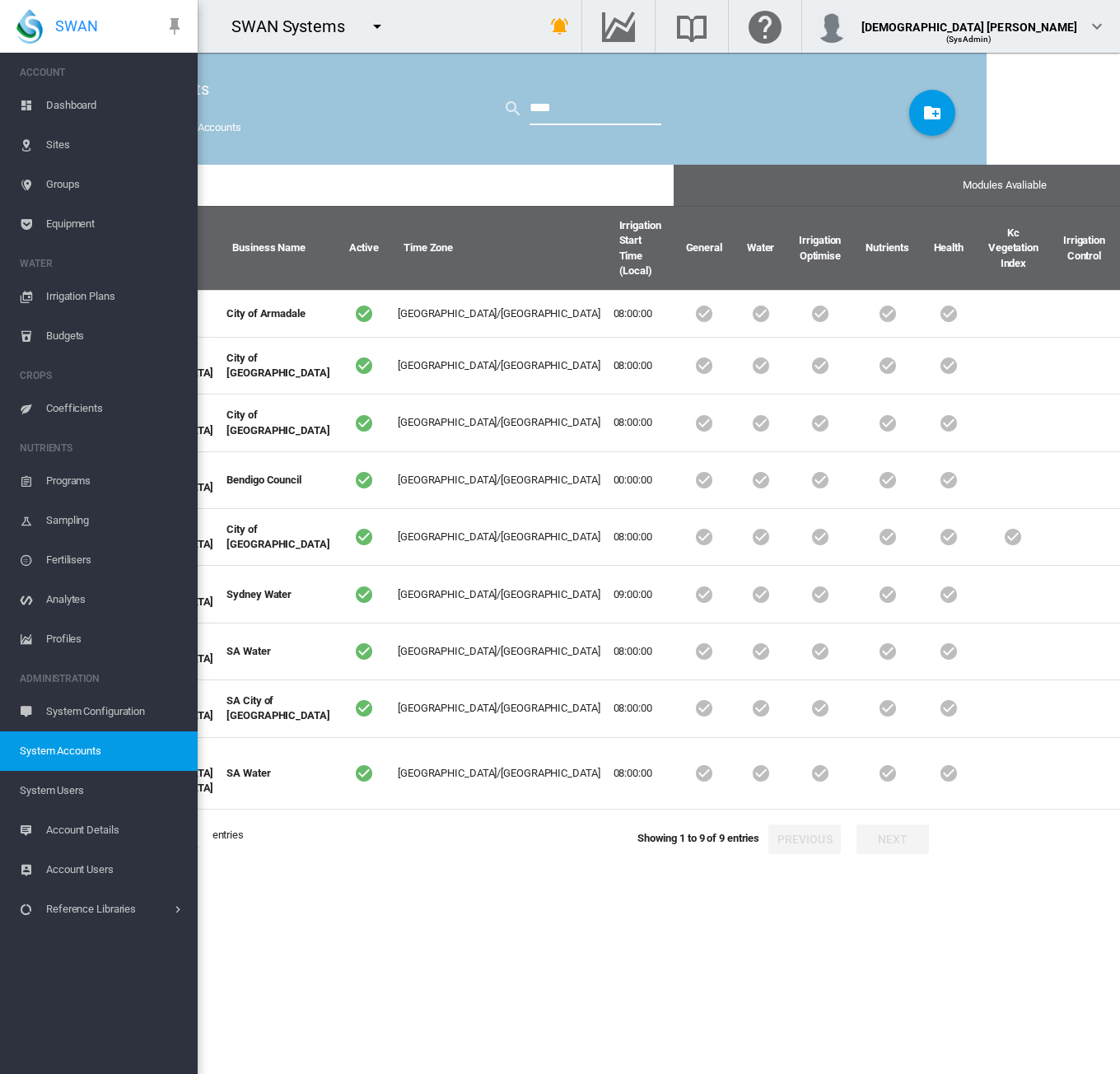
scroll to position [0, 167]
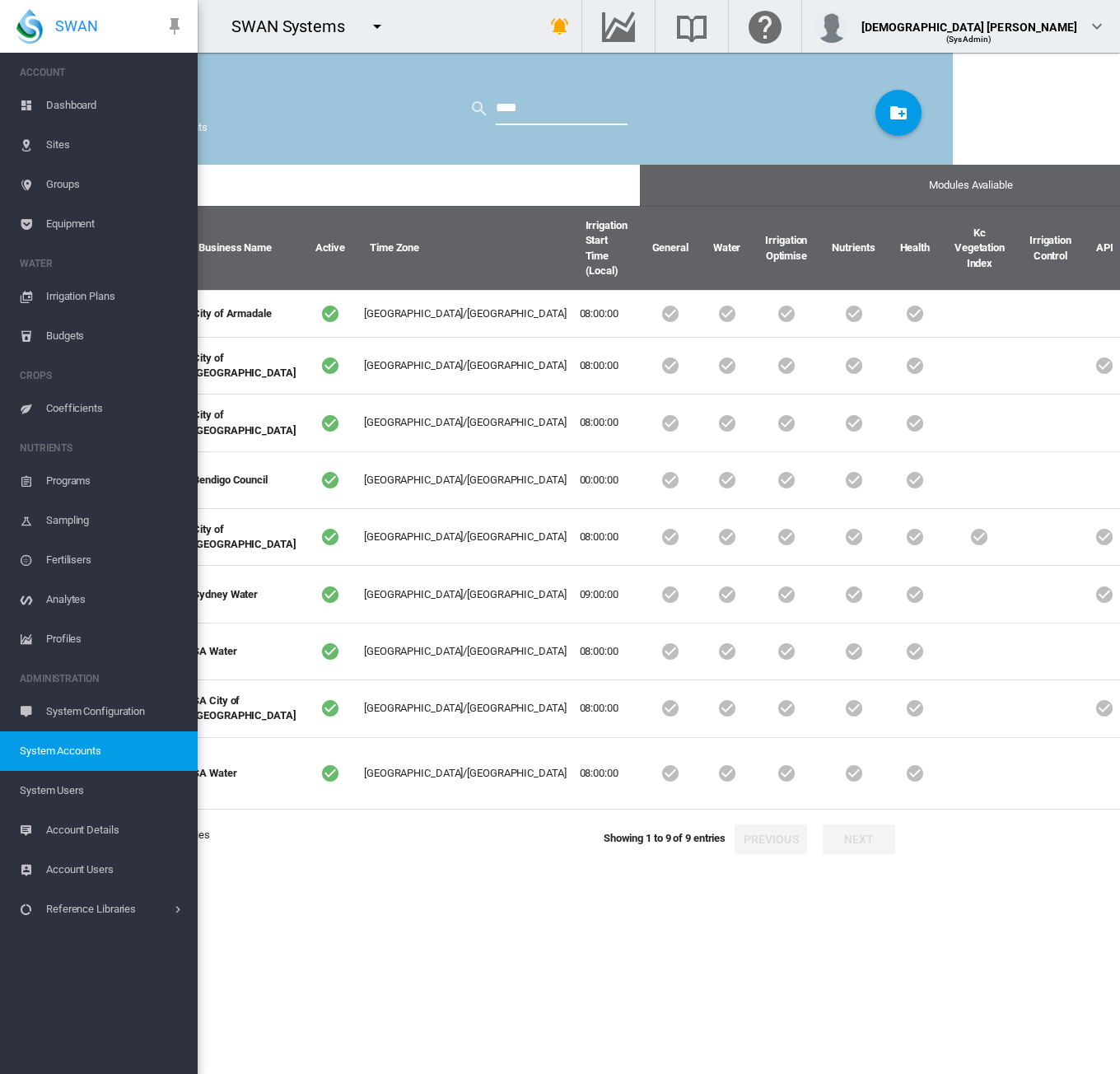
drag, startPoint x: 524, startPoint y: 107, endPoint x: 422, endPoint y: 112, distance: 102.1
click at [422, 111] on div "SWAN Accounts Total found: 522 Show Archived Accounts ****" at bounding box center [492, 108] width 870 height 112
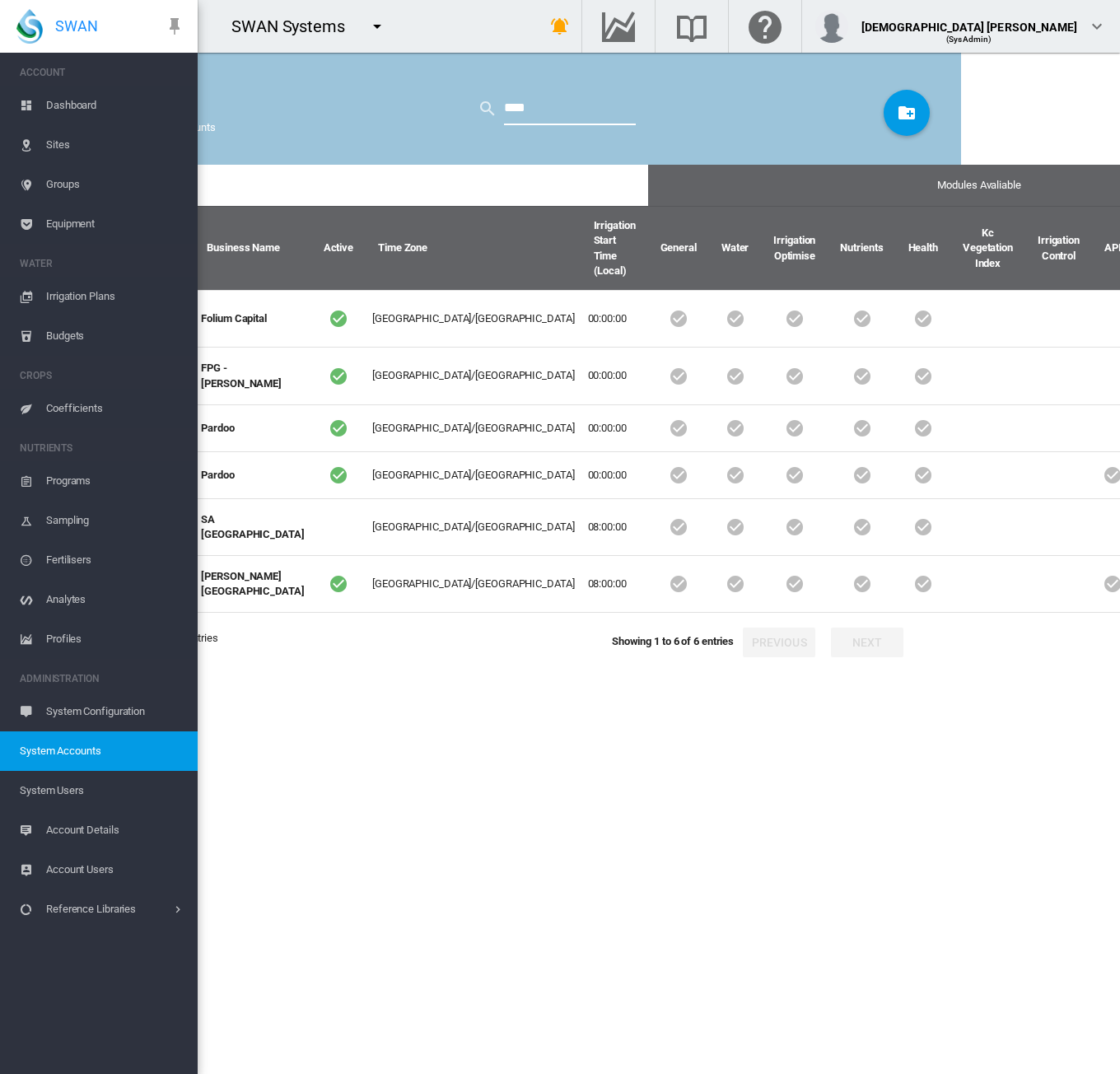
scroll to position [0, 143]
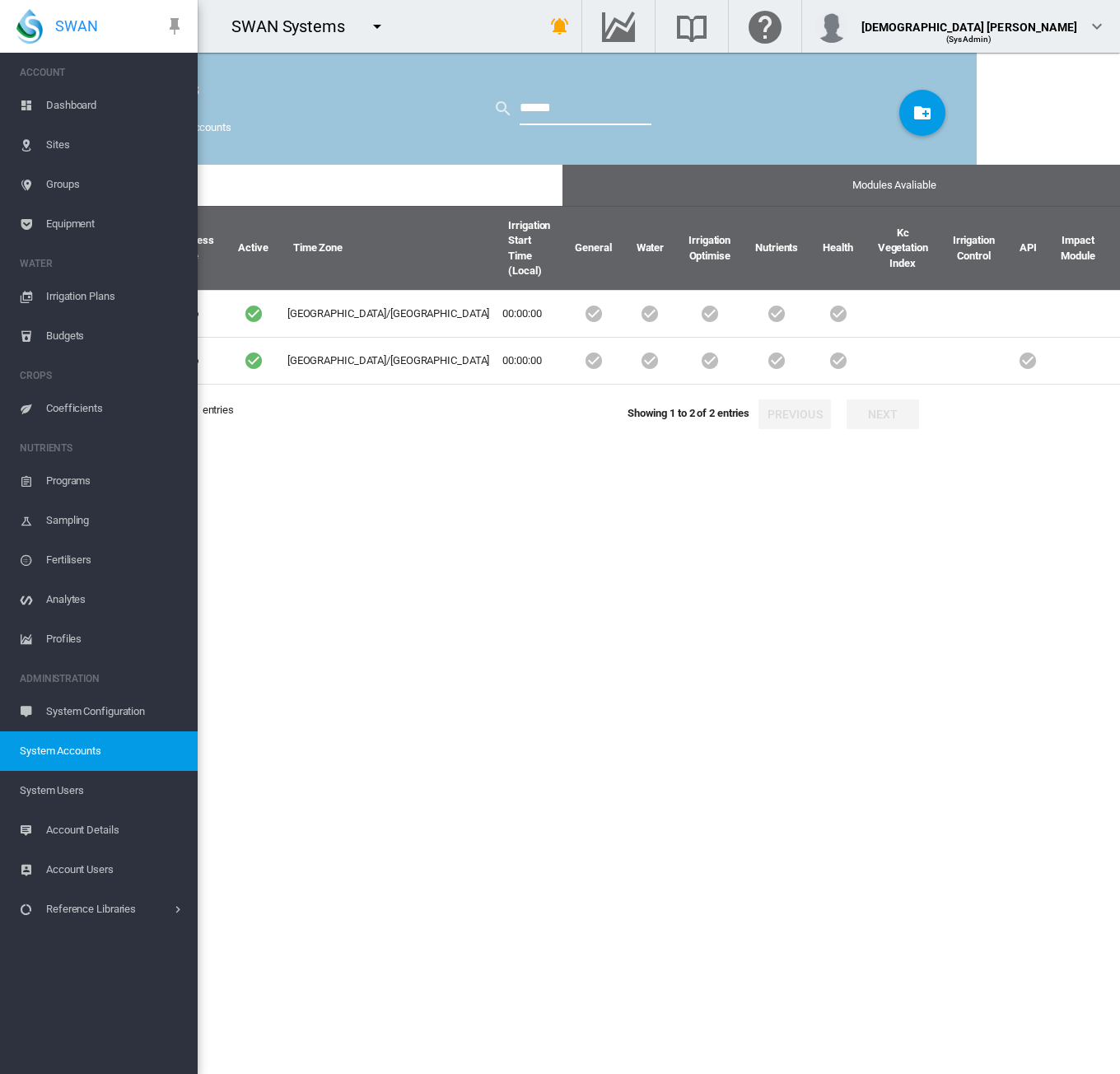
drag, startPoint x: 569, startPoint y: 107, endPoint x: 367, endPoint y: 118, distance: 202.3
click at [367, 118] on div "SWAN Accounts Total found: 522 Show Archived Accounts ******" at bounding box center [515, 108] width 870 height 112
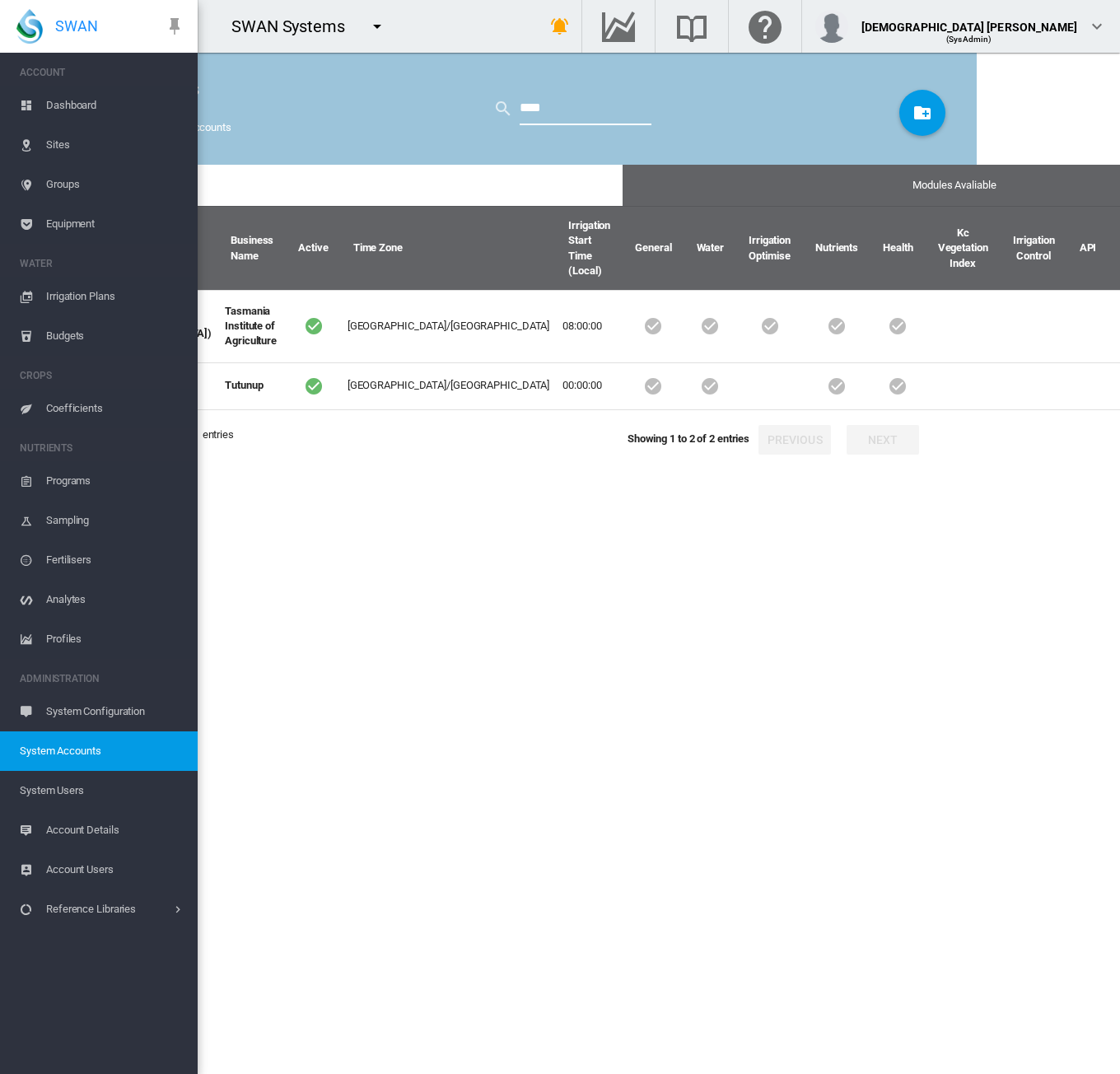
scroll to position [0, 130]
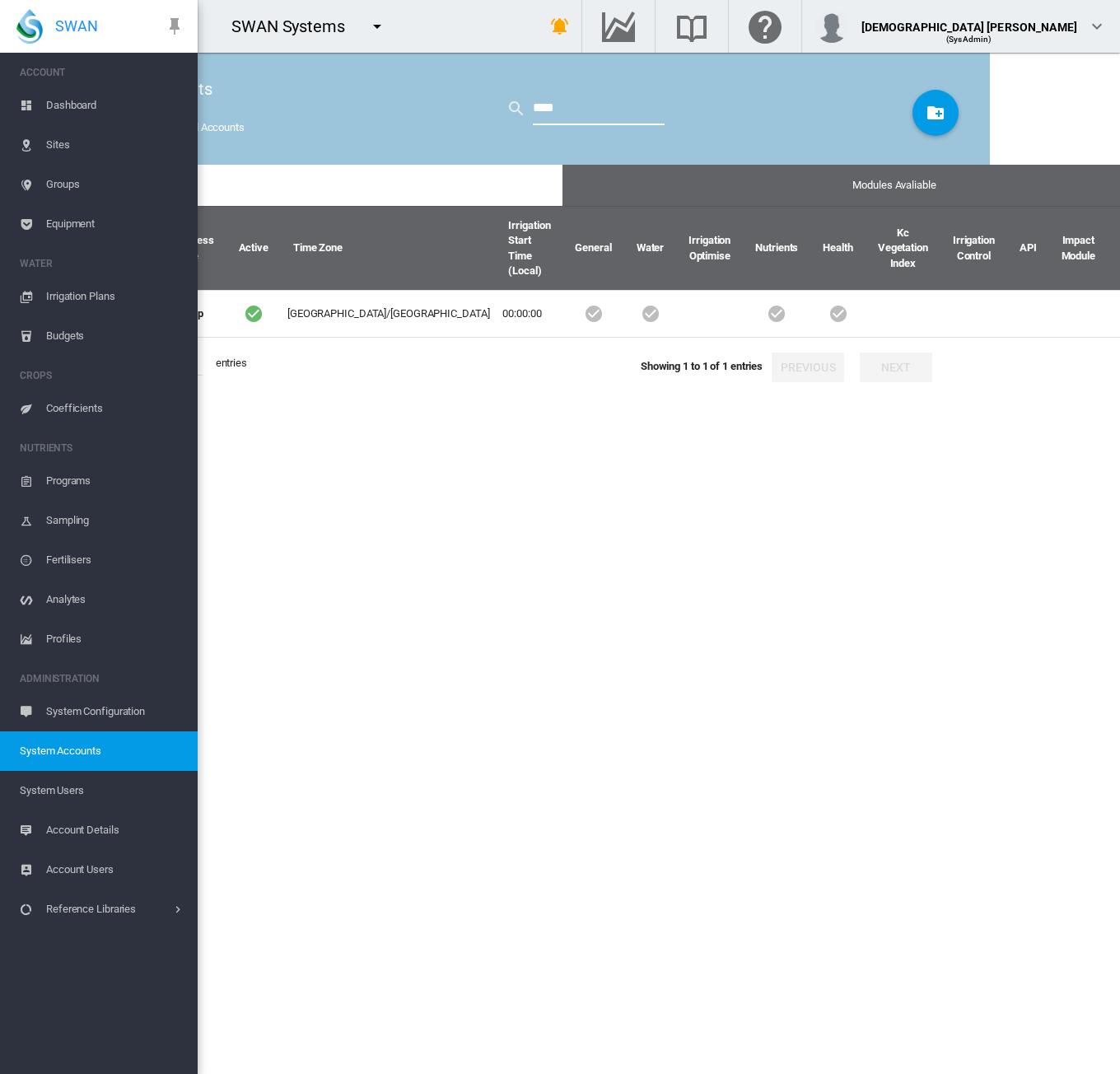
type input "****"
click at [899, 957] on div "Modules Avaliable Account Name Business Name Active Time Zone Irrigation Start …" at bounding box center [528, 619] width 870 height 909
